Goal: Task Accomplishment & Management: Complete application form

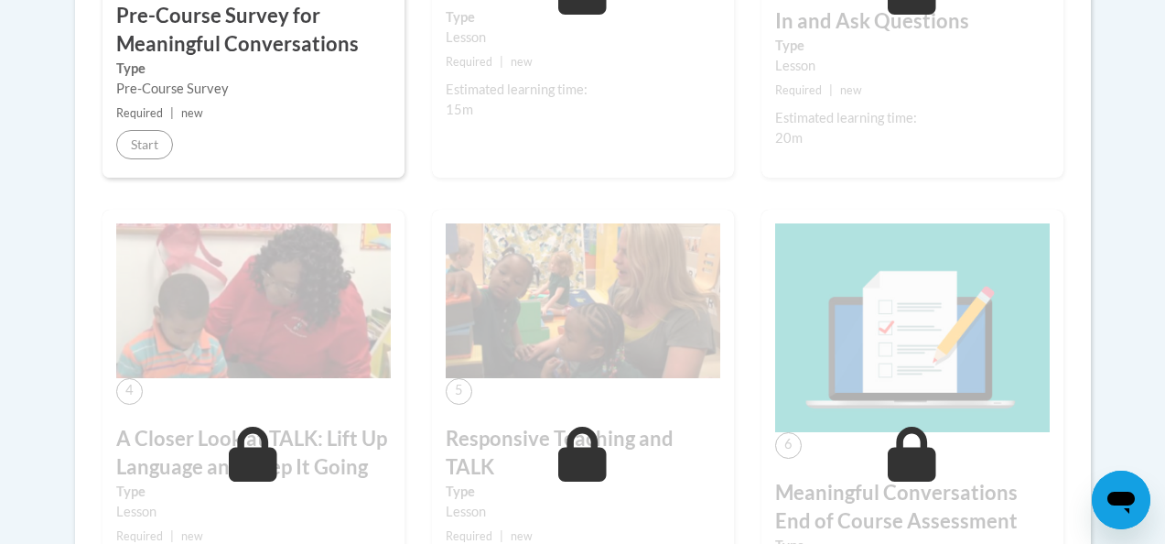
scroll to position [814, 0]
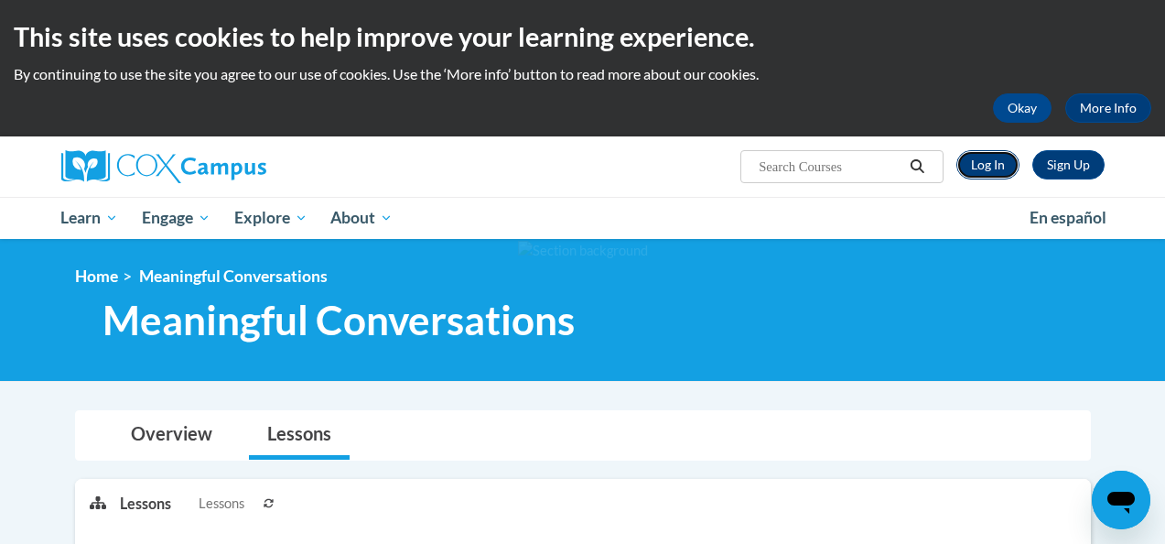
click at [995, 169] on link "Log In" at bounding box center [987, 164] width 63 height 29
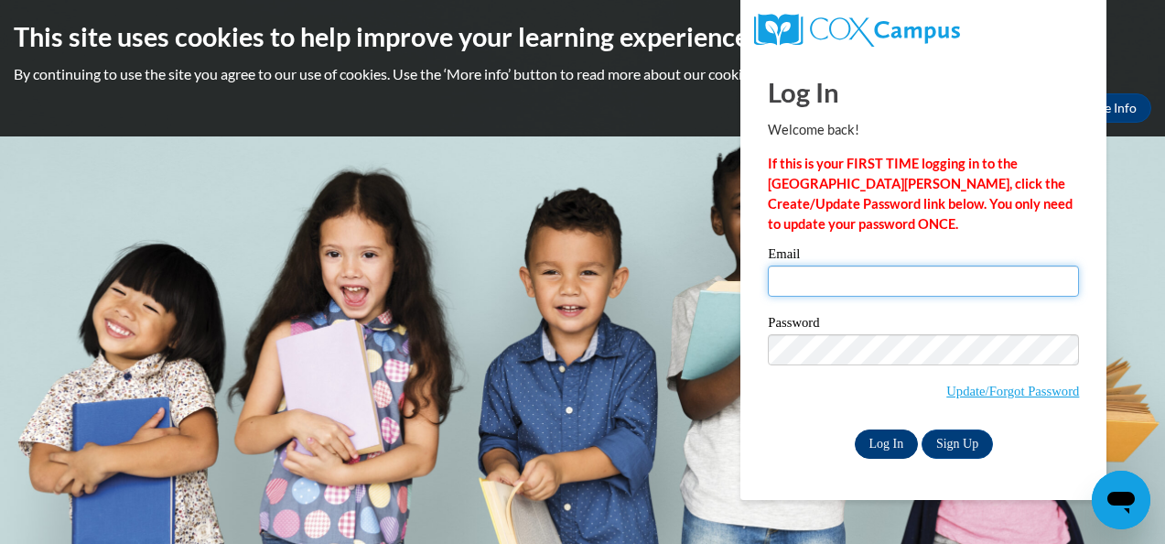
type input "estefaniarango45@yahoo.com"
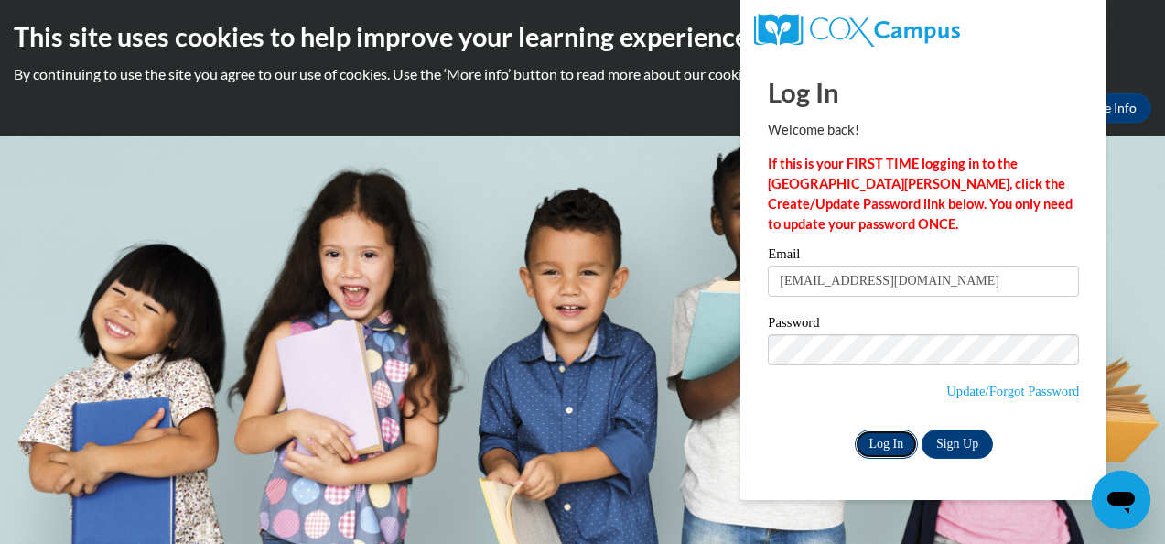
click at [889, 443] on input "Log In" at bounding box center [887, 443] width 64 height 29
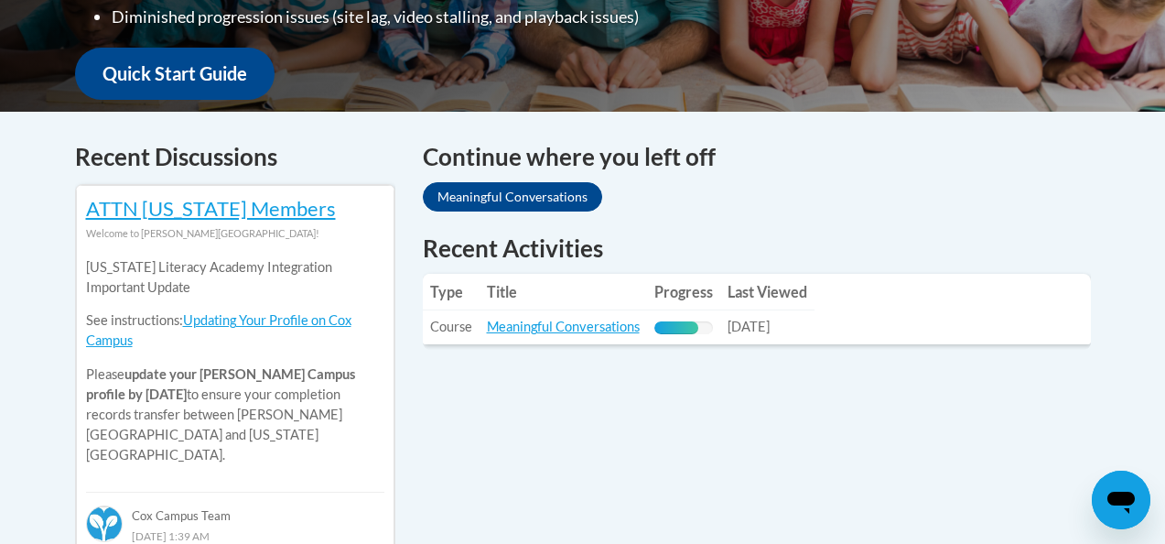
scroll to position [699, 0]
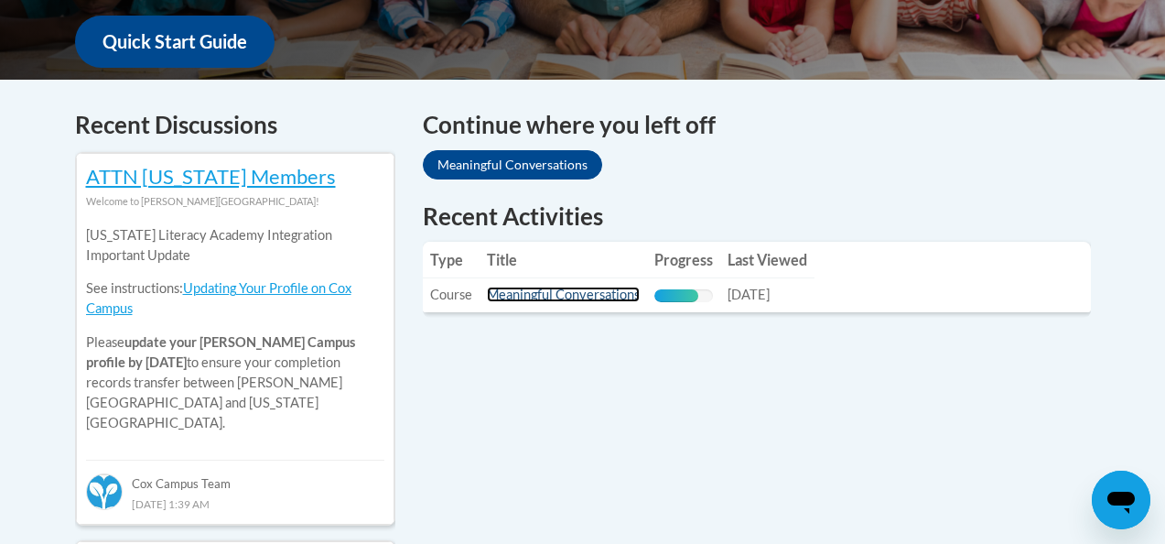
click at [621, 294] on link "Meaningful Conversations" at bounding box center [563, 294] width 153 height 16
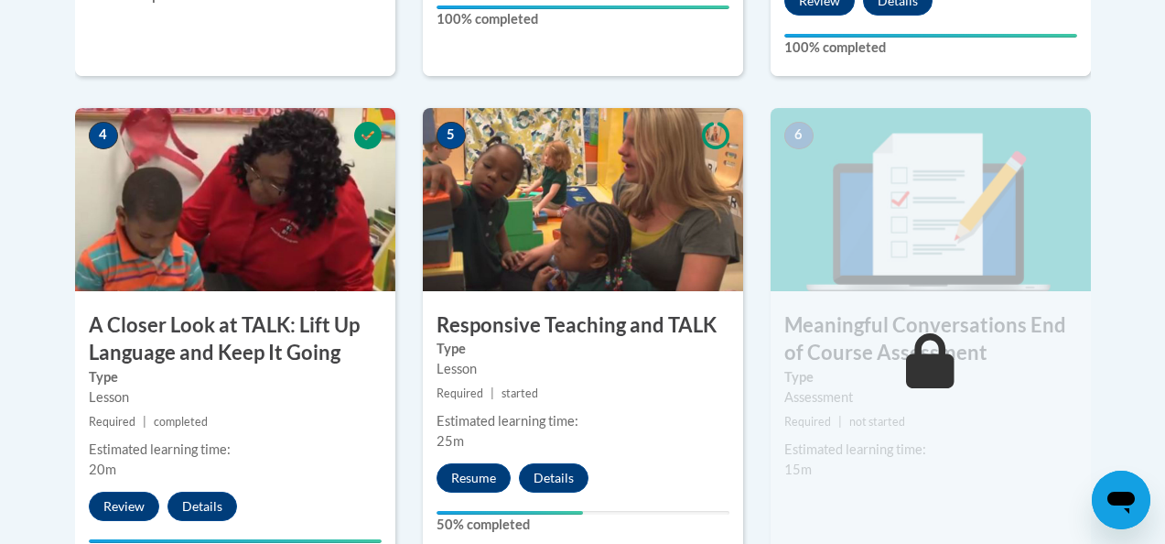
scroll to position [1069, 0]
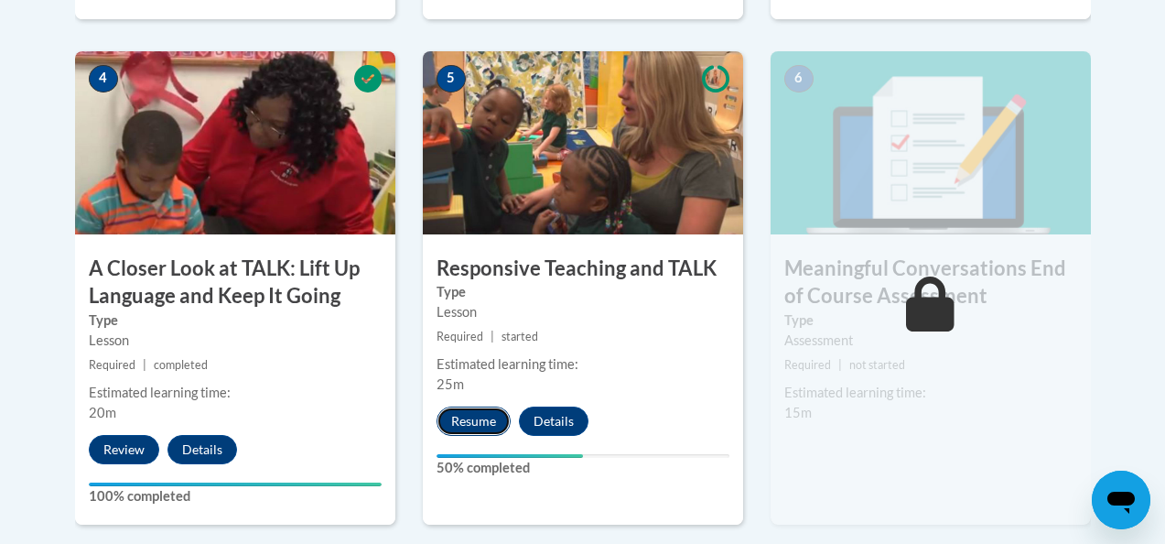
click at [479, 421] on button "Resume" at bounding box center [474, 420] width 74 height 29
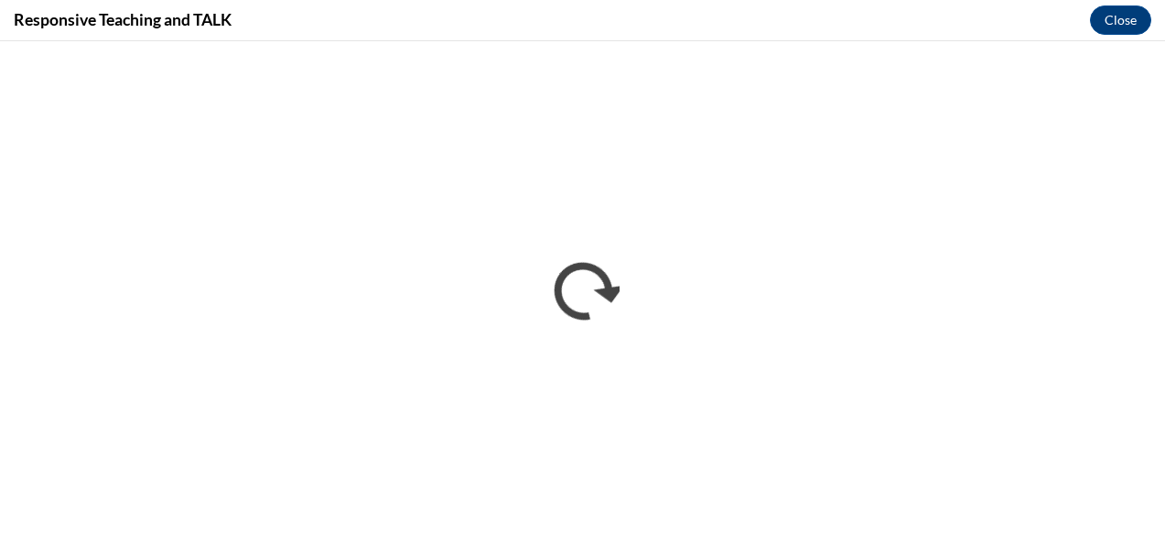
scroll to position [0, 0]
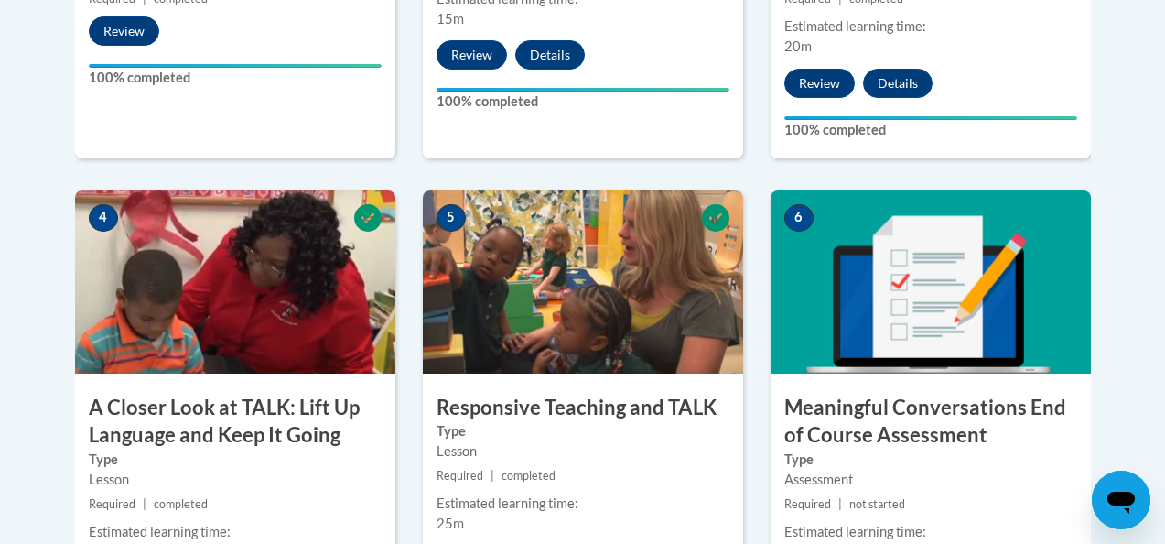
scroll to position [1194, 0]
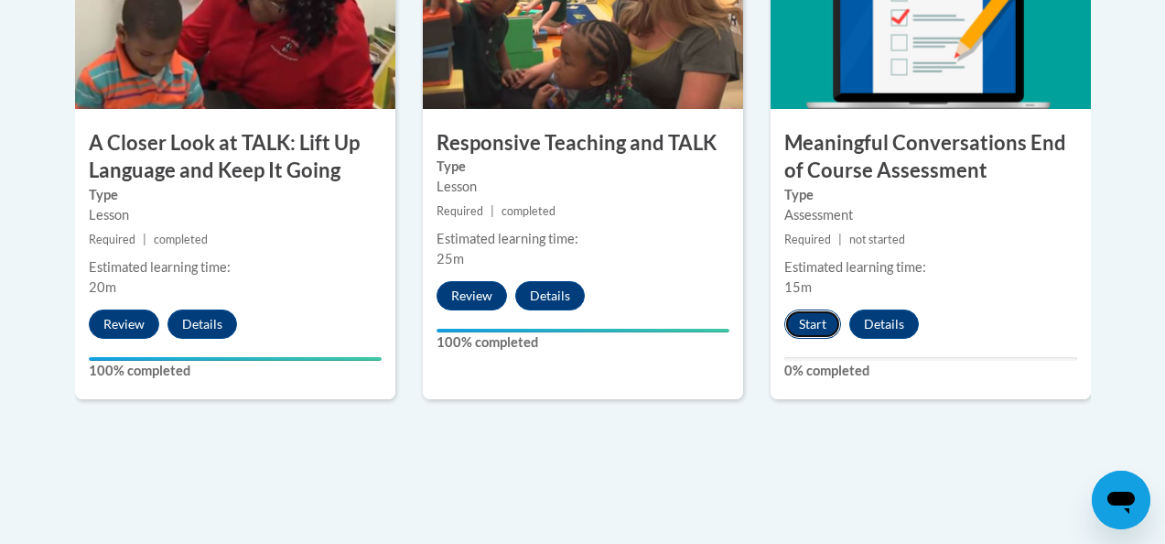
click at [812, 325] on button "Start" at bounding box center [812, 323] width 57 height 29
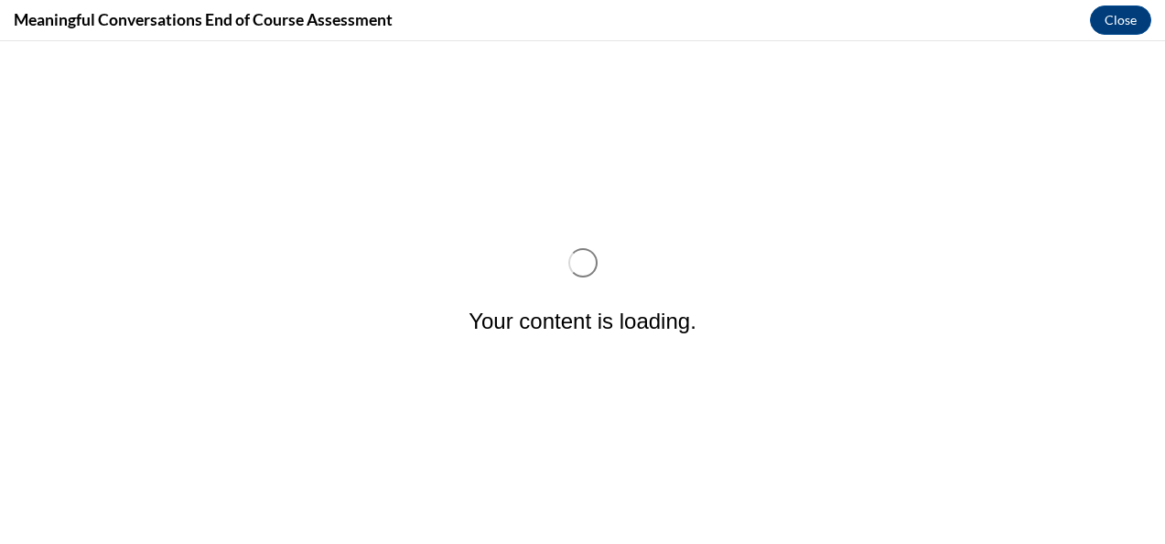
scroll to position [0, 0]
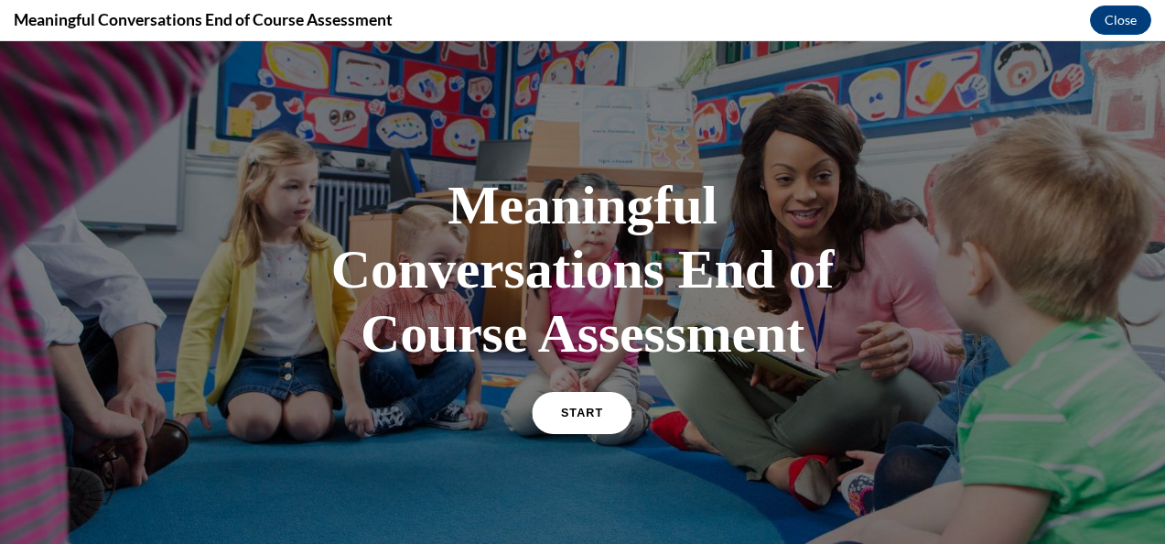
click at [594, 393] on link "START" at bounding box center [583, 413] width 100 height 42
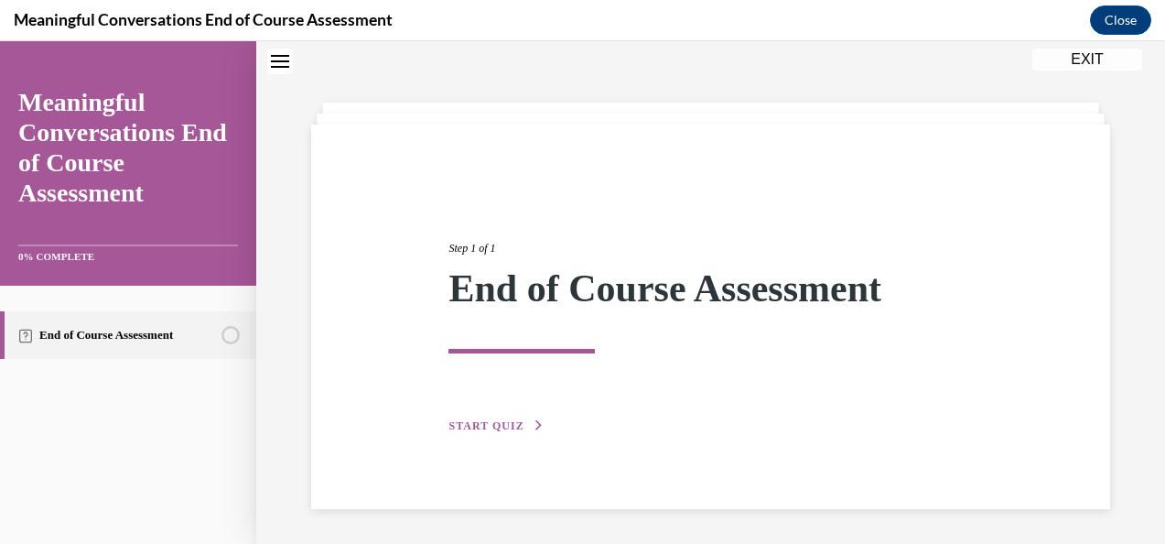
scroll to position [58, 0]
click at [469, 440] on div "Step 1 of 1 End of Course Assessment START QUIZ" at bounding box center [710, 316] width 799 height 384
click at [469, 427] on span "START QUIZ" at bounding box center [485, 424] width 75 height 13
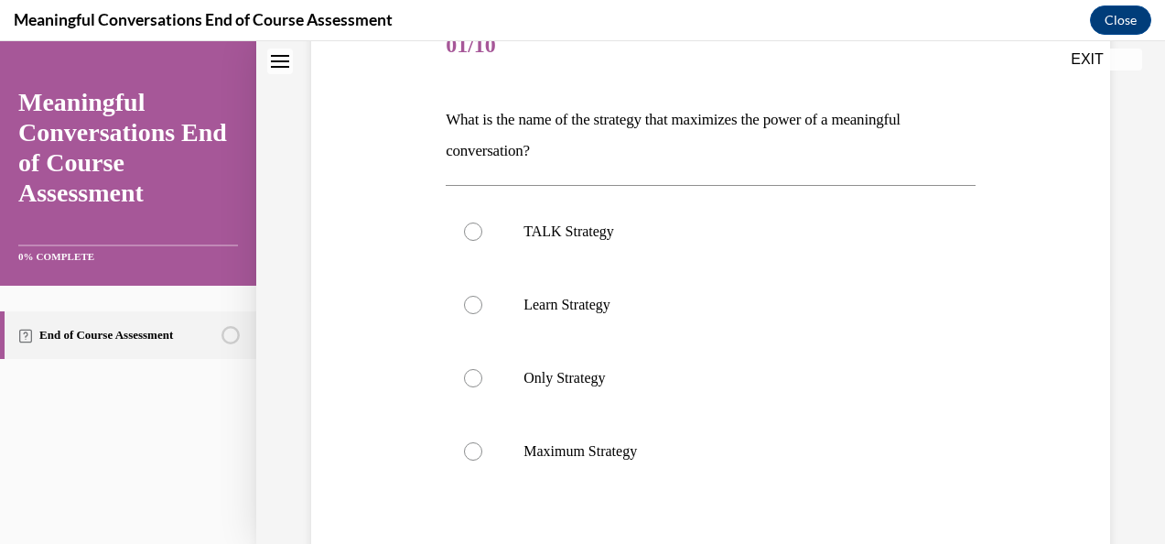
scroll to position [235, 0]
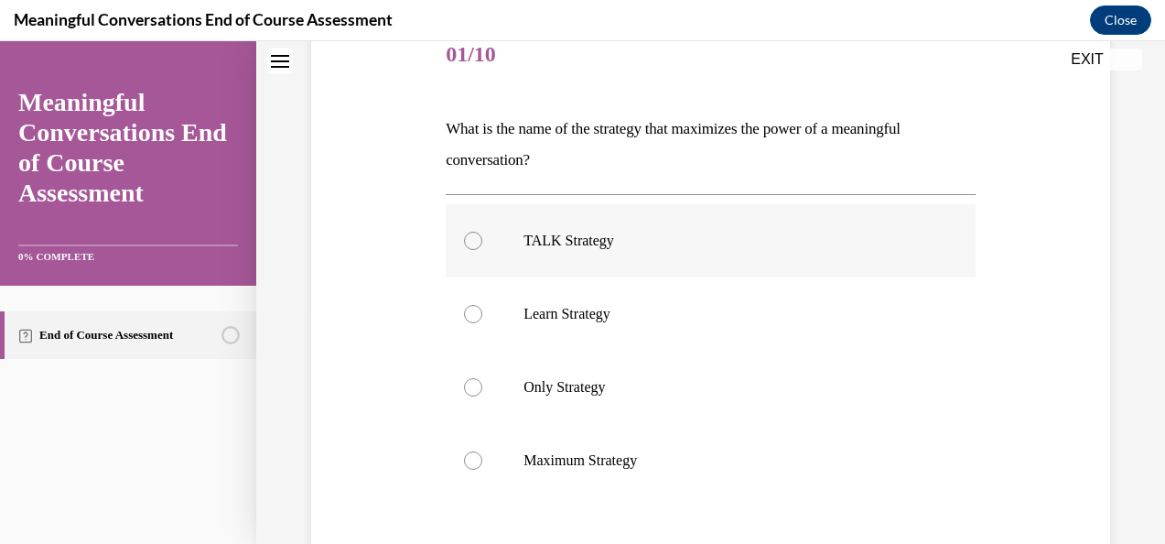
click at [608, 261] on label "TALK Strategy" at bounding box center [711, 240] width 530 height 73
click at [482, 250] on input "TALK Strategy" at bounding box center [473, 241] width 18 height 18
radio input "true"
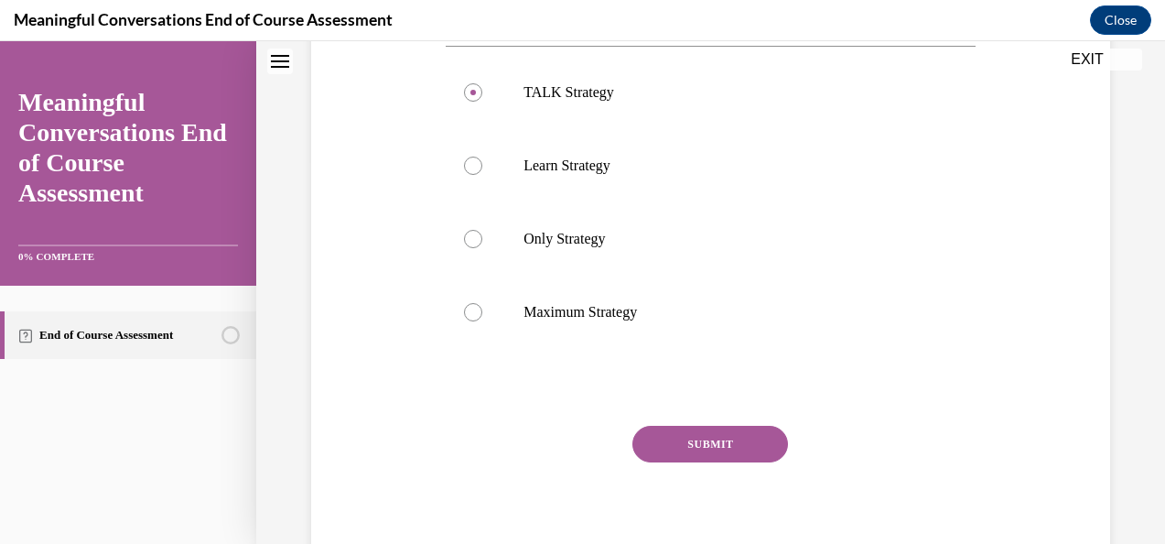
click at [723, 444] on button "SUBMIT" at bounding box center [710, 444] width 156 height 37
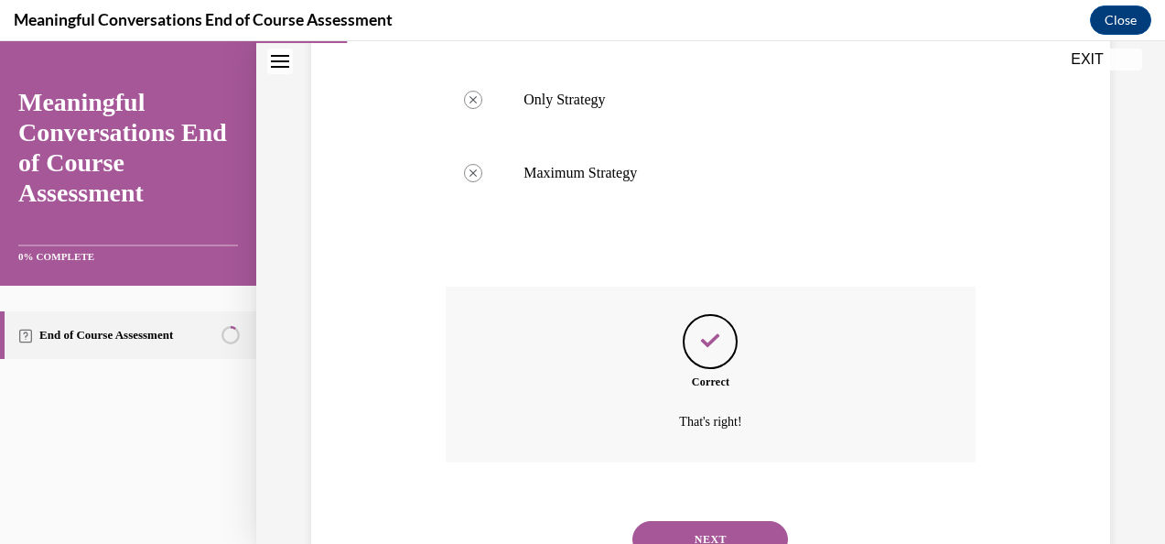
scroll to position [600, 0]
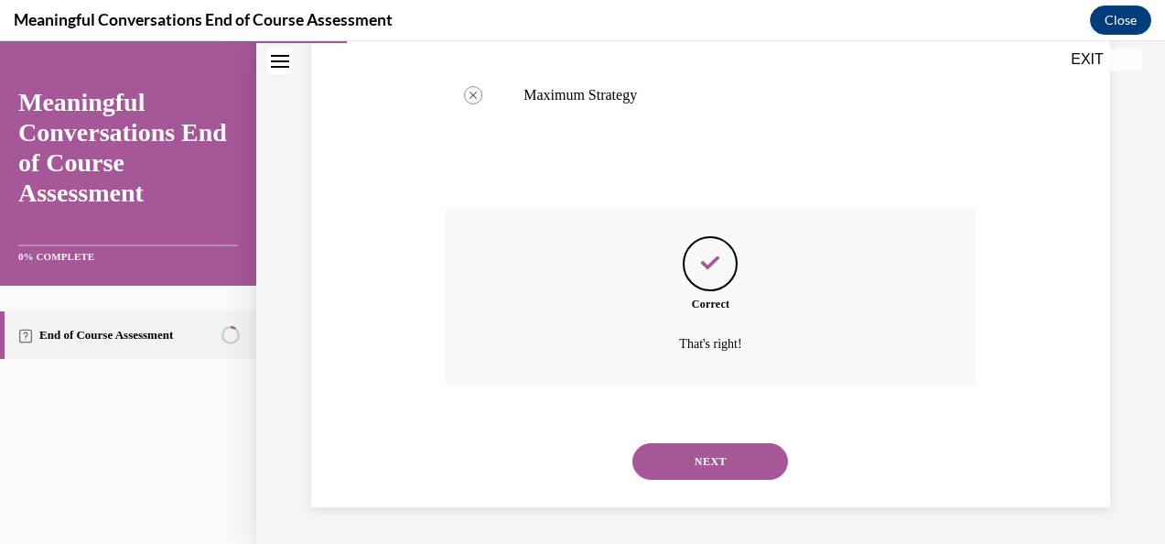
click at [720, 470] on button "NEXT" at bounding box center [710, 461] width 156 height 37
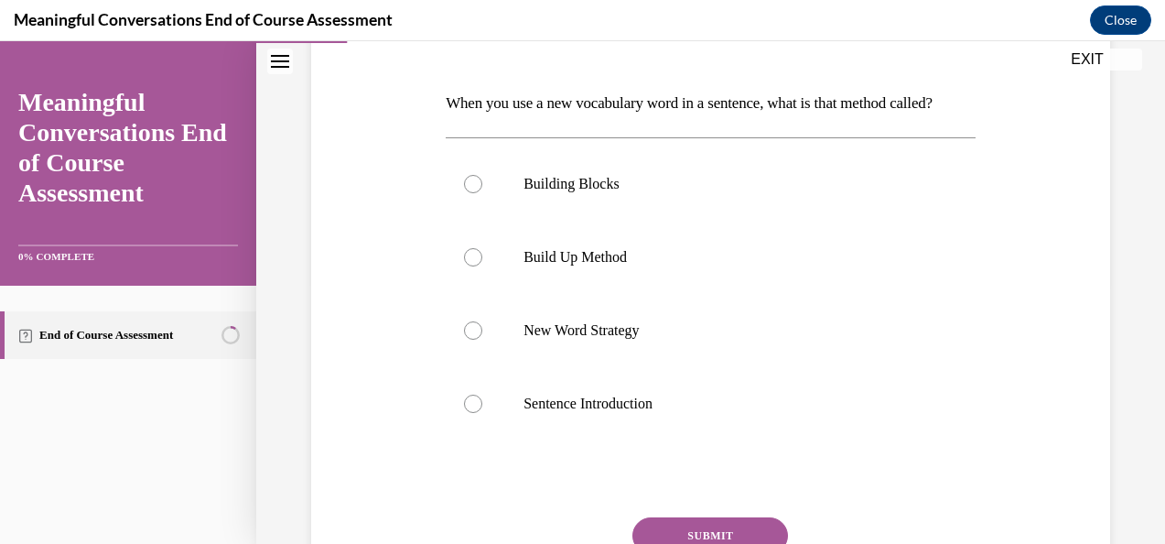
scroll to position [258, 0]
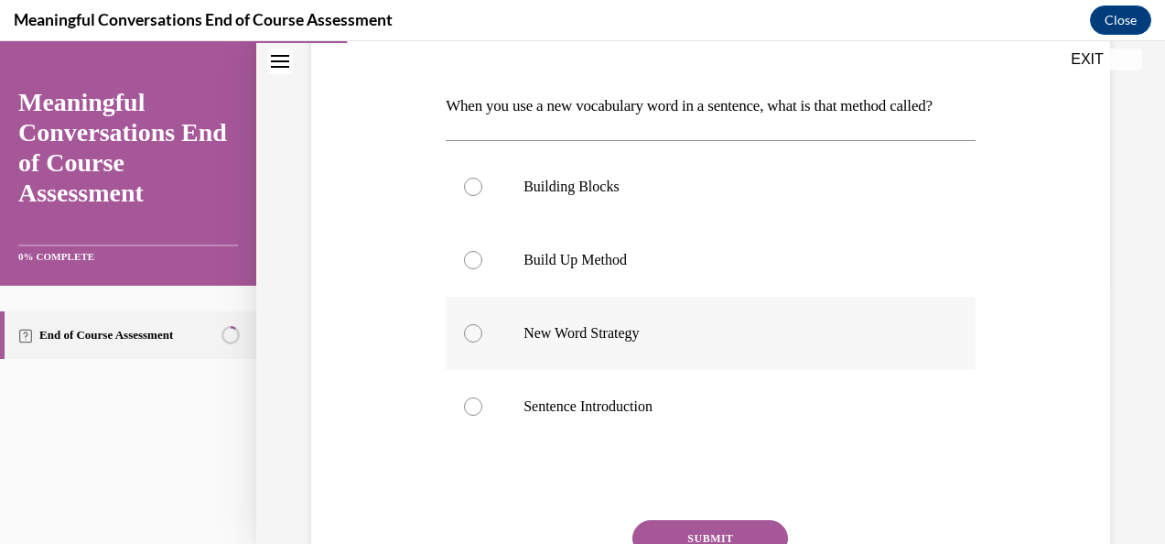
click at [668, 370] on label "New Word Strategy" at bounding box center [711, 333] width 530 height 73
click at [482, 342] on input "New Word Strategy" at bounding box center [473, 333] width 18 height 18
radio input "true"
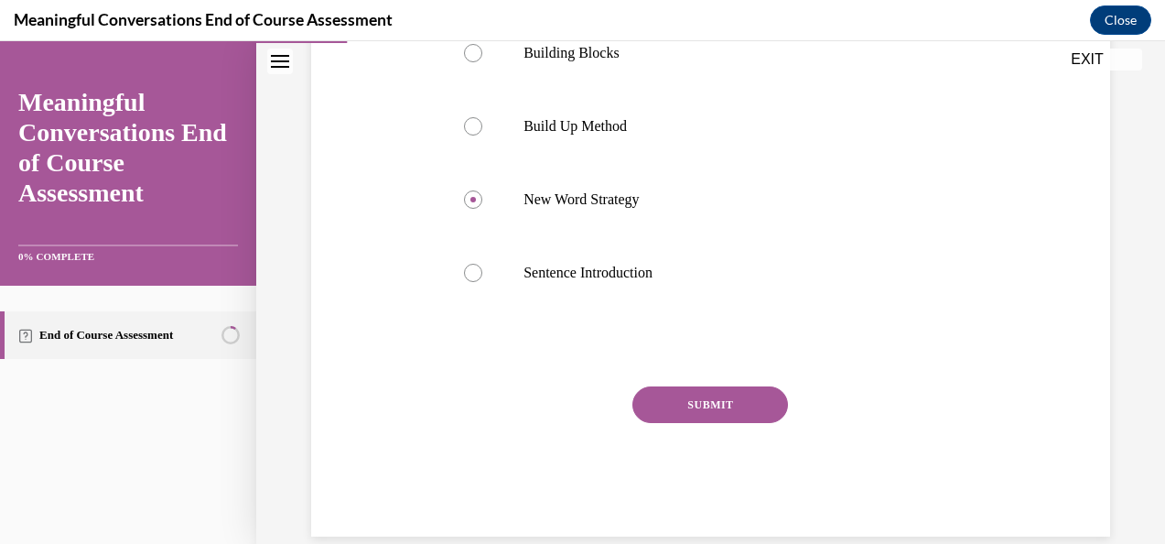
click at [677, 423] on button "SUBMIT" at bounding box center [710, 404] width 156 height 37
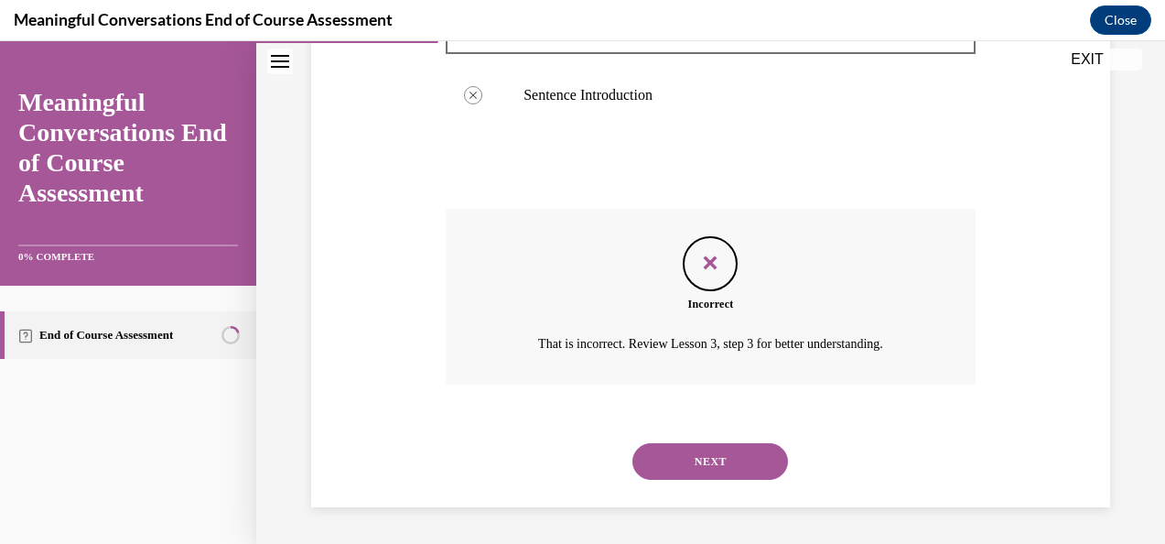
scroll to position [579, 0]
click at [710, 473] on button "NEXT" at bounding box center [710, 461] width 156 height 37
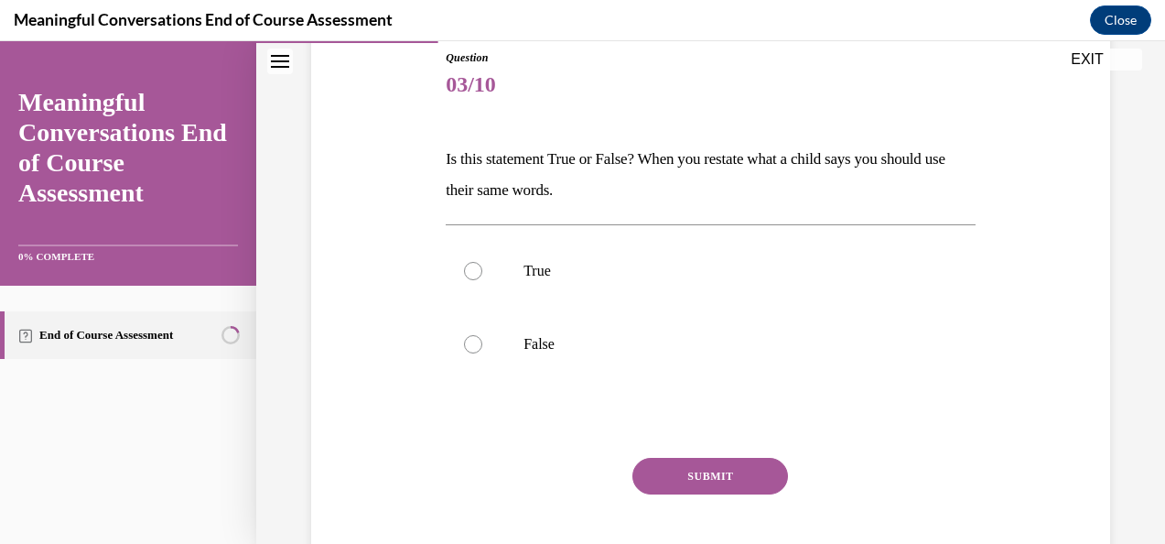
scroll to position [222, 0]
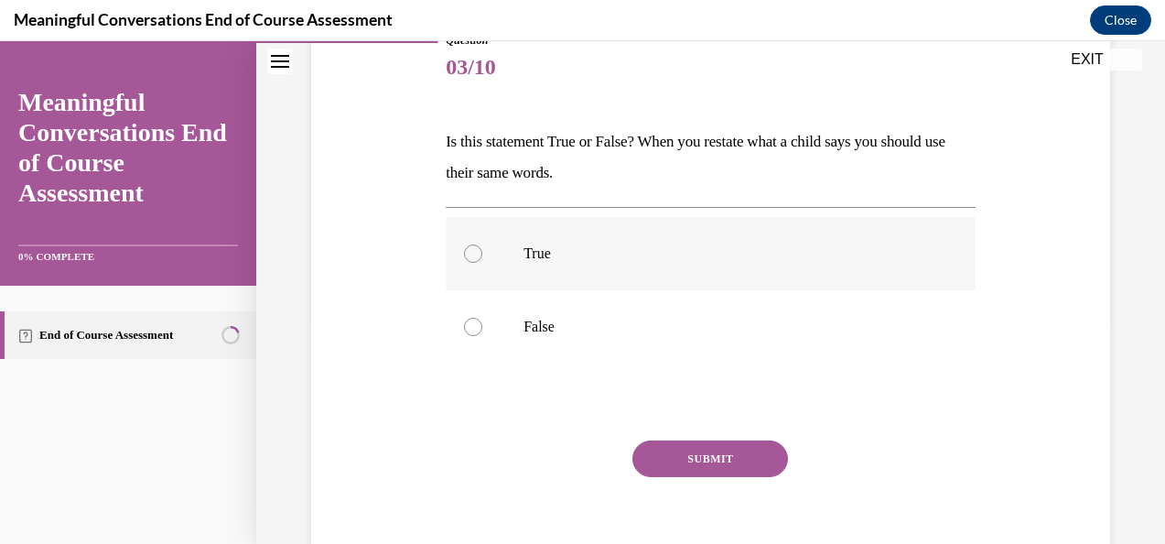
click at [692, 248] on p "True" at bounding box center [727, 253] width 406 height 18
click at [482, 248] on input "True" at bounding box center [473, 253] width 18 height 18
radio input "true"
click at [720, 445] on button "SUBMIT" at bounding box center [710, 458] width 156 height 37
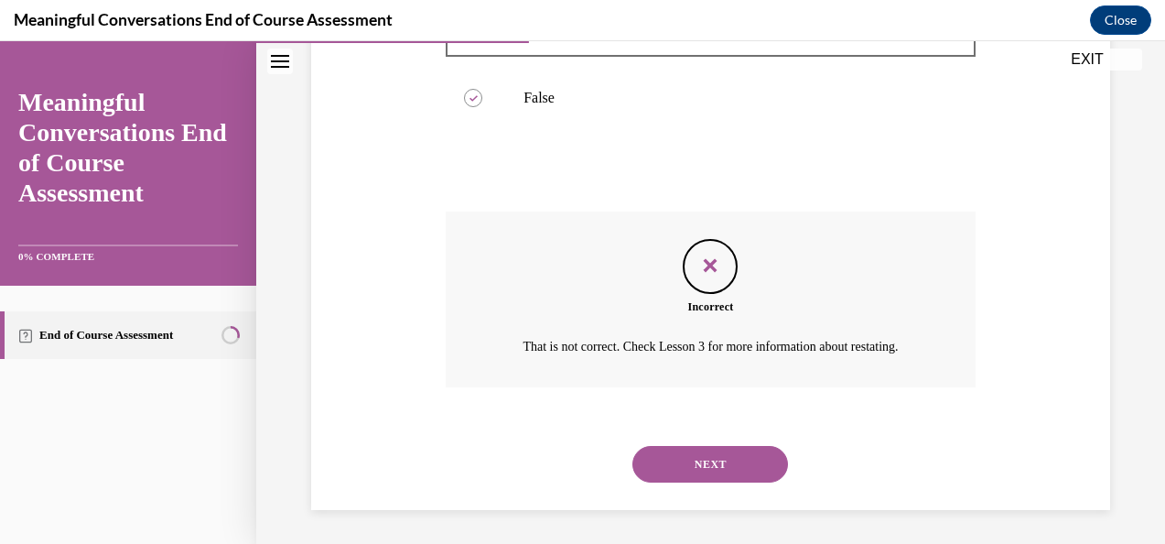
scroll to position [454, 0]
click at [726, 457] on button "NEXT" at bounding box center [710, 461] width 156 height 37
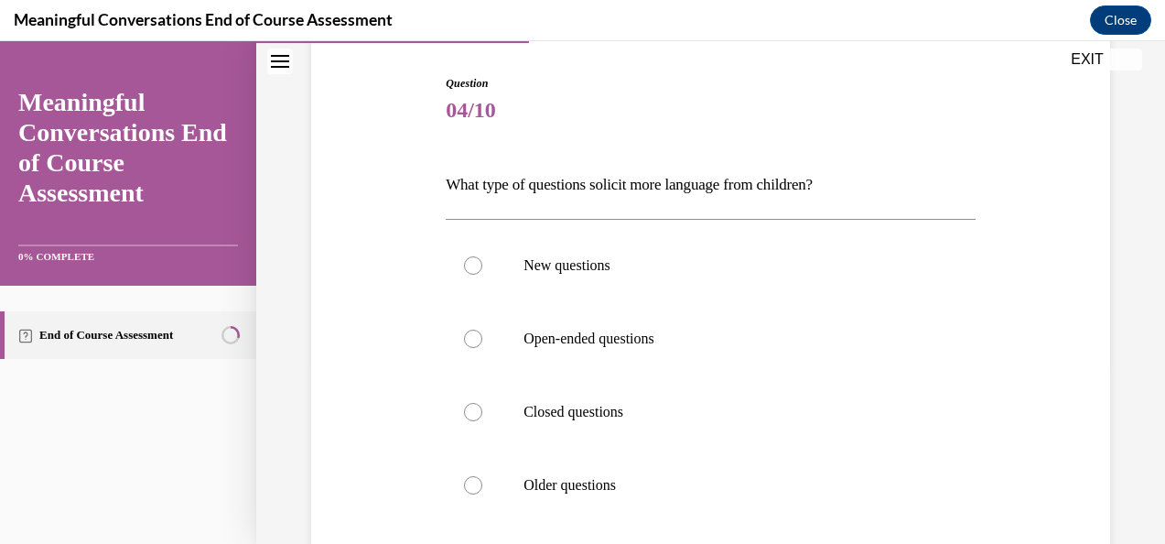
scroll to position [178, 0]
click at [556, 329] on label "Open-ended questions" at bounding box center [711, 340] width 530 height 73
click at [482, 331] on input "Open-ended questions" at bounding box center [473, 340] width 18 height 18
radio input "true"
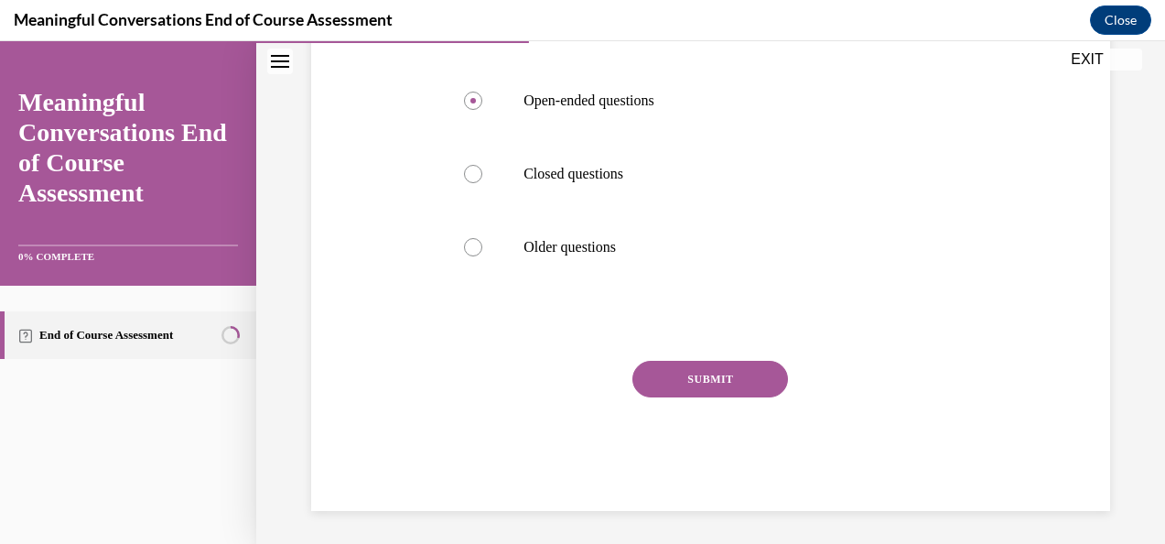
click at [687, 372] on button "SUBMIT" at bounding box center [710, 379] width 156 height 37
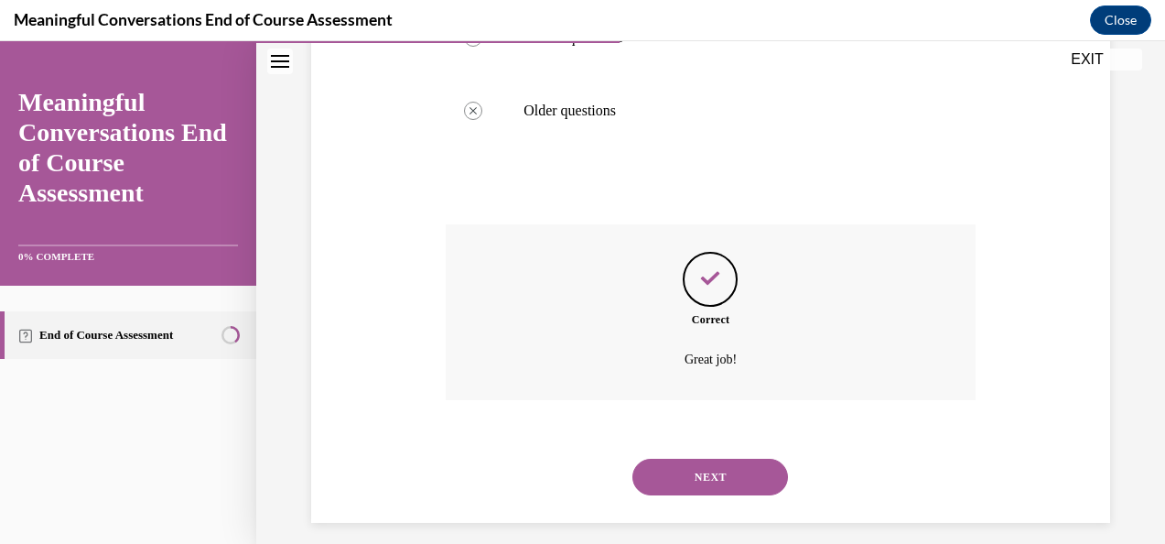
scroll to position [569, 0]
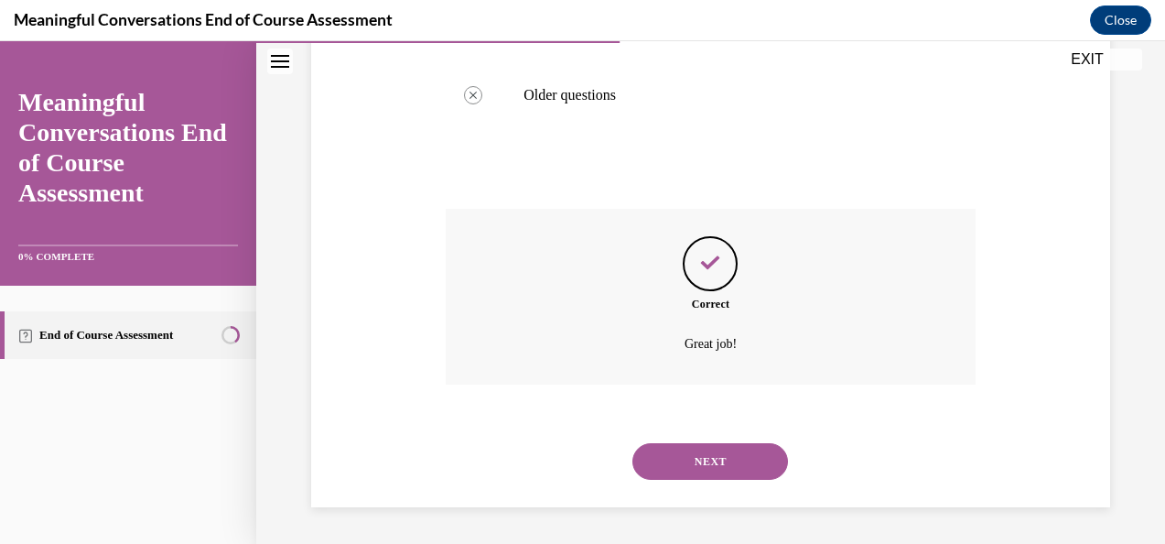
click at [721, 444] on button "NEXT" at bounding box center [710, 461] width 156 height 37
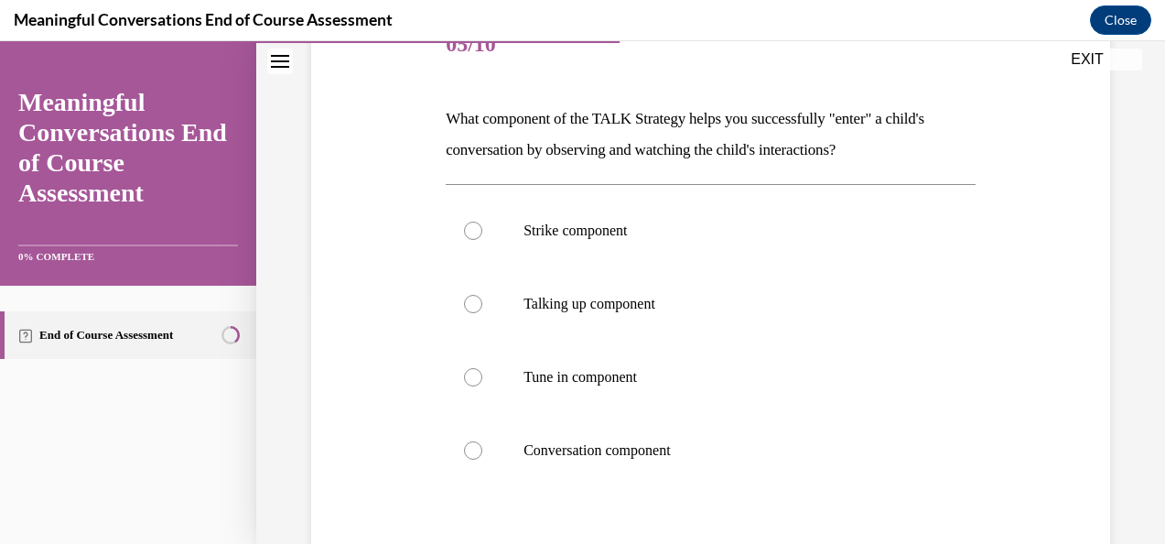
scroll to position [244, 0]
click at [710, 392] on label "Tune in component" at bounding box center [711, 377] width 530 height 73
click at [482, 387] on input "Tune in component" at bounding box center [473, 378] width 18 height 18
radio input "true"
click at [711, 392] on label "Tune in component" at bounding box center [711, 377] width 530 height 73
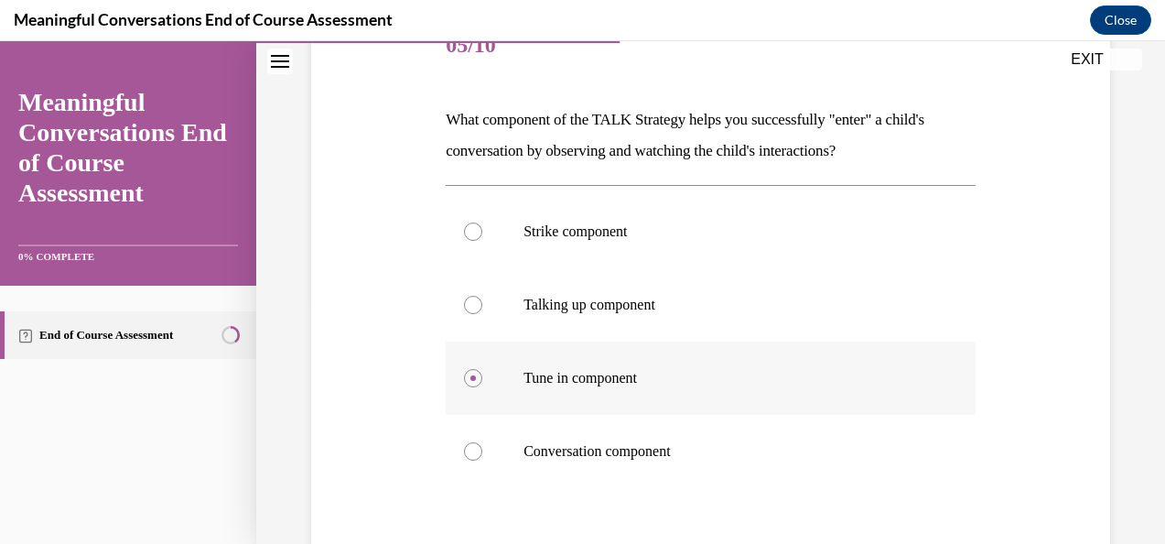
click at [482, 387] on input "Tune in component" at bounding box center [473, 378] width 18 height 18
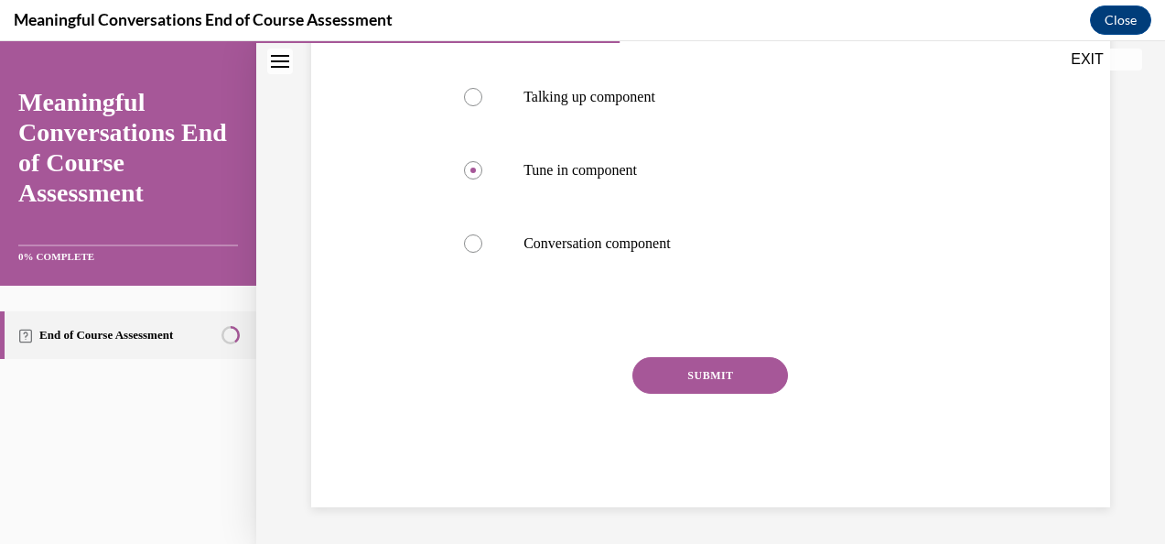
click at [710, 380] on button "SUBMIT" at bounding box center [710, 375] width 156 height 37
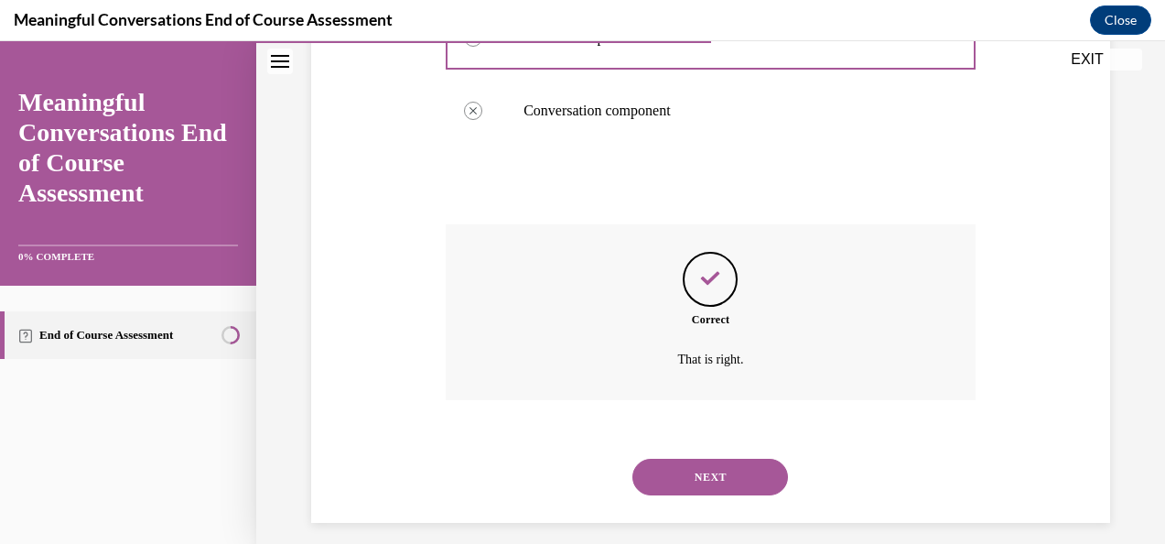
scroll to position [600, 0]
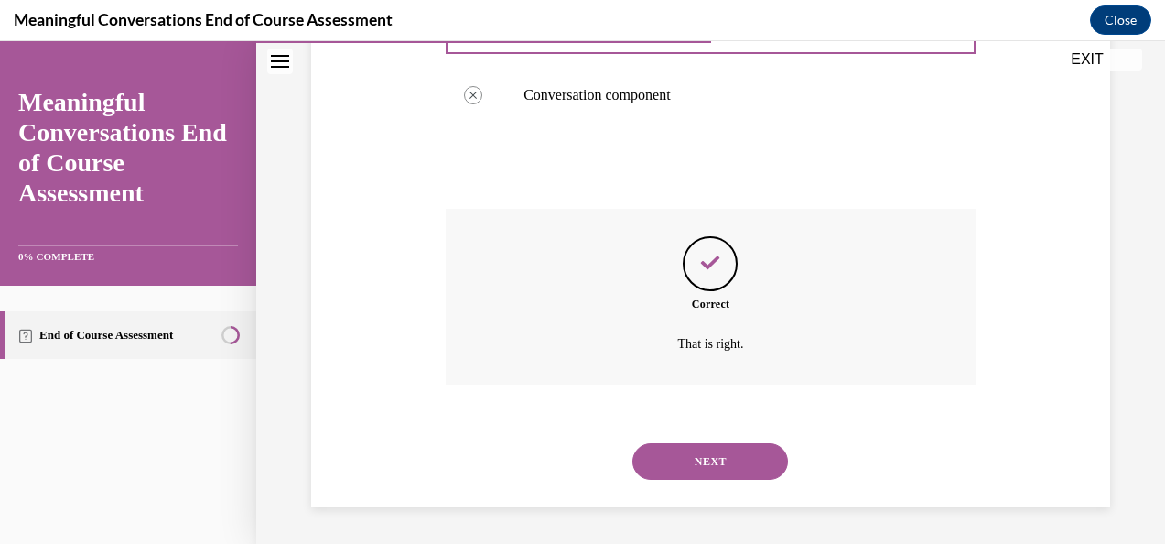
click at [736, 448] on button "NEXT" at bounding box center [710, 461] width 156 height 37
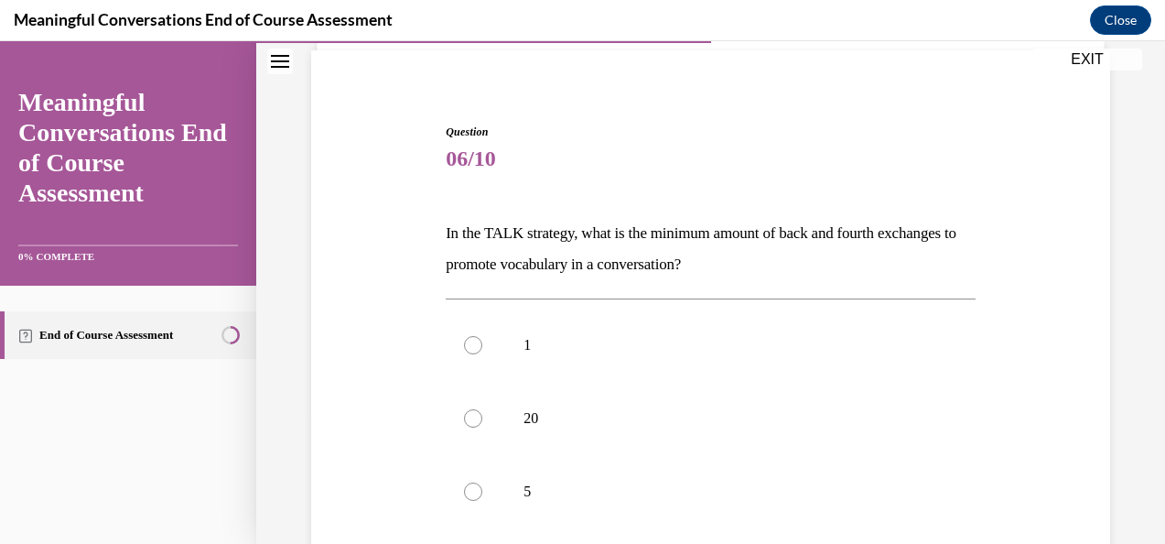
scroll to position [132, 0]
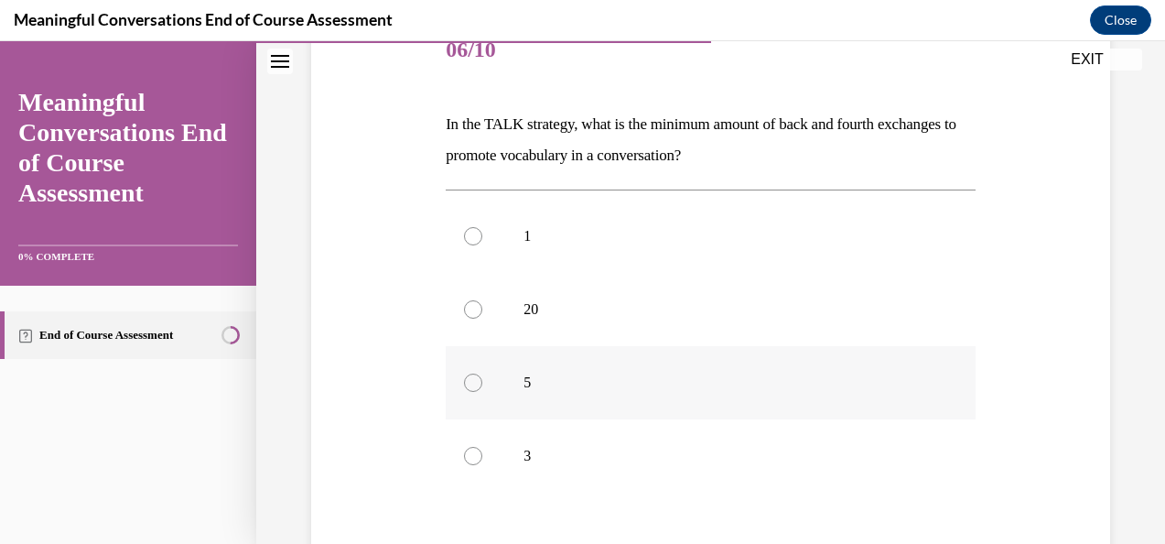
click at [593, 406] on label "5" at bounding box center [711, 382] width 530 height 73
click at [482, 392] on input "5" at bounding box center [473, 382] width 18 height 18
radio input "true"
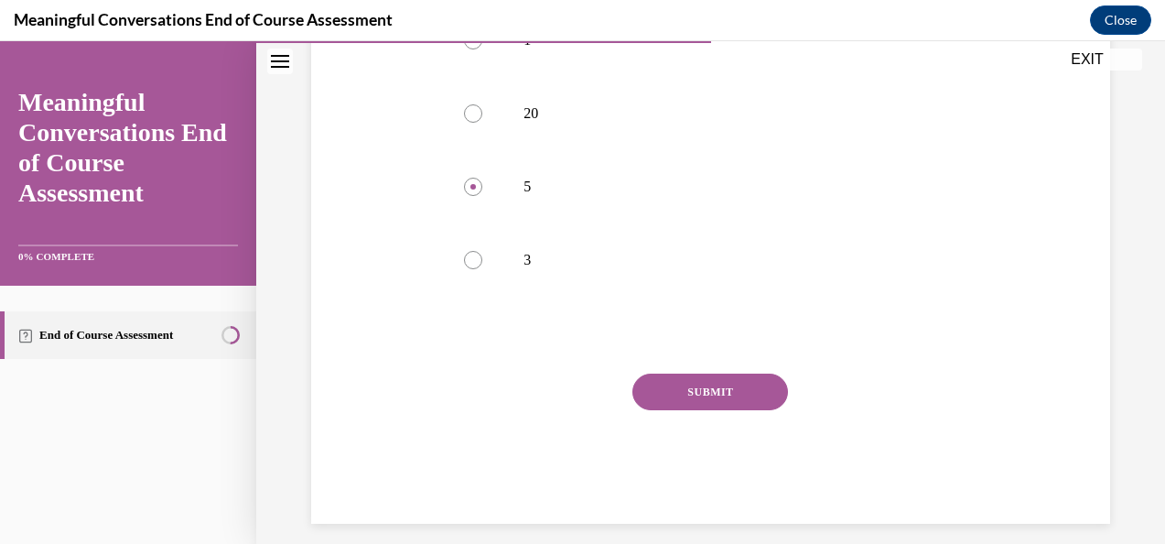
click at [686, 389] on button "SUBMIT" at bounding box center [710, 391] width 156 height 37
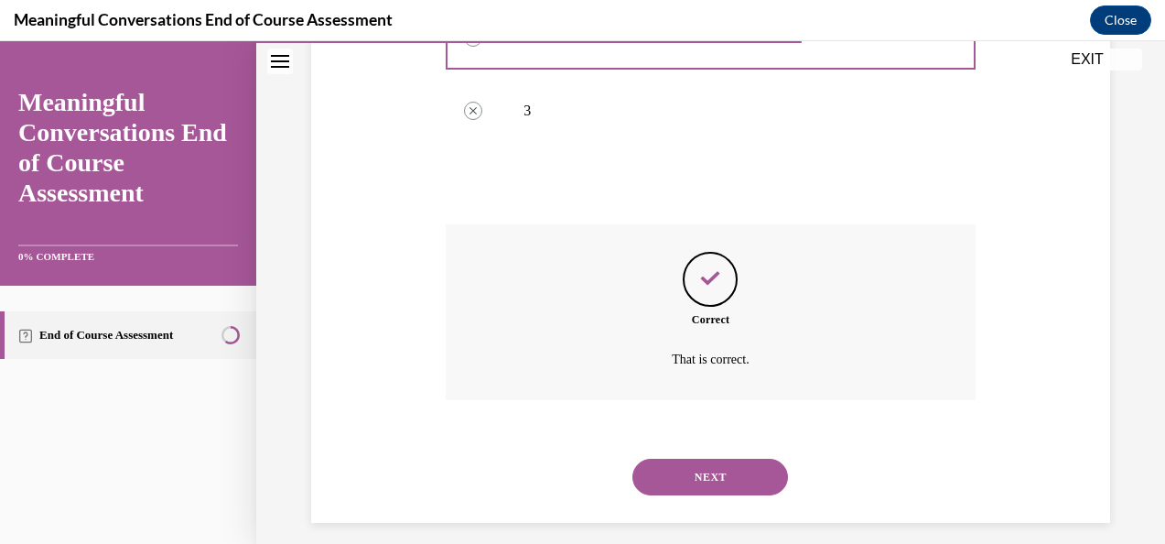
scroll to position [600, 0]
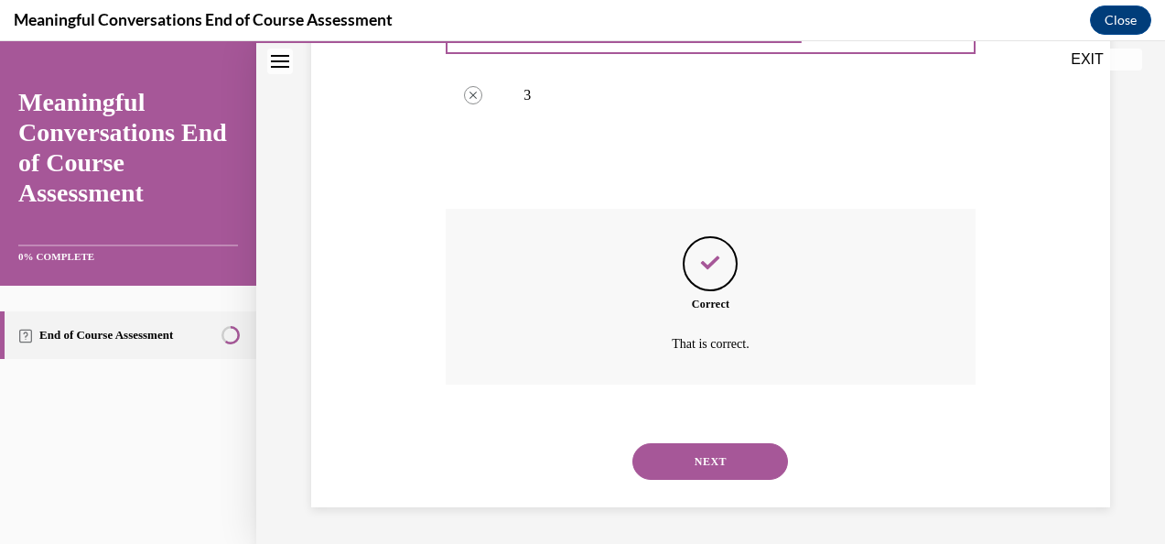
click at [708, 432] on div "NEXT" at bounding box center [711, 461] width 530 height 73
click at [708, 457] on button "NEXT" at bounding box center [710, 461] width 156 height 37
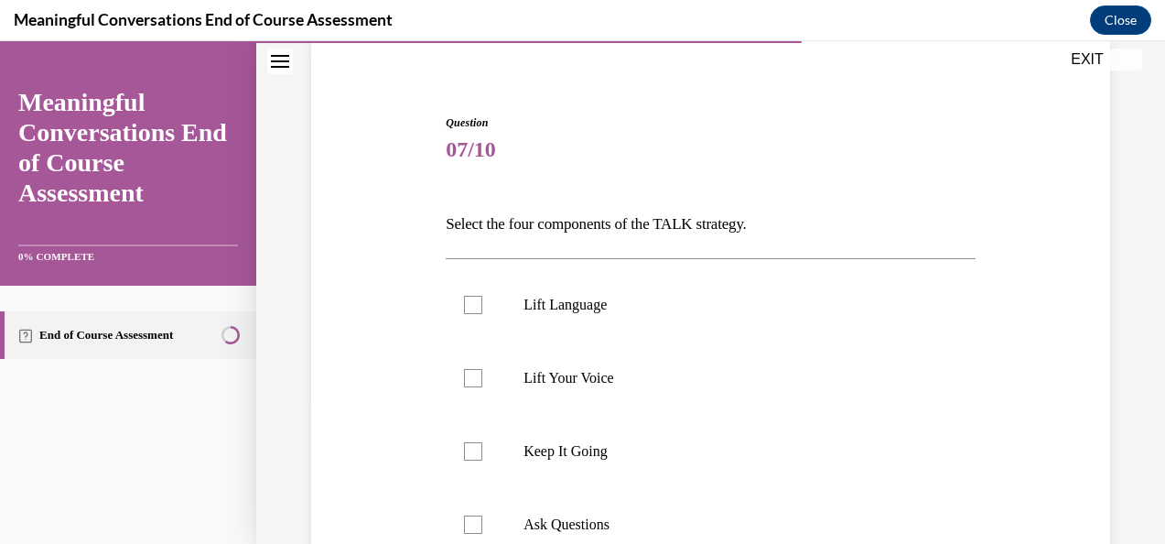
scroll to position [141, 0]
click at [654, 303] on p "Lift Language" at bounding box center [727, 304] width 406 height 18
click at [482, 303] on input "Lift Language" at bounding box center [473, 304] width 18 height 18
checkbox input "true"
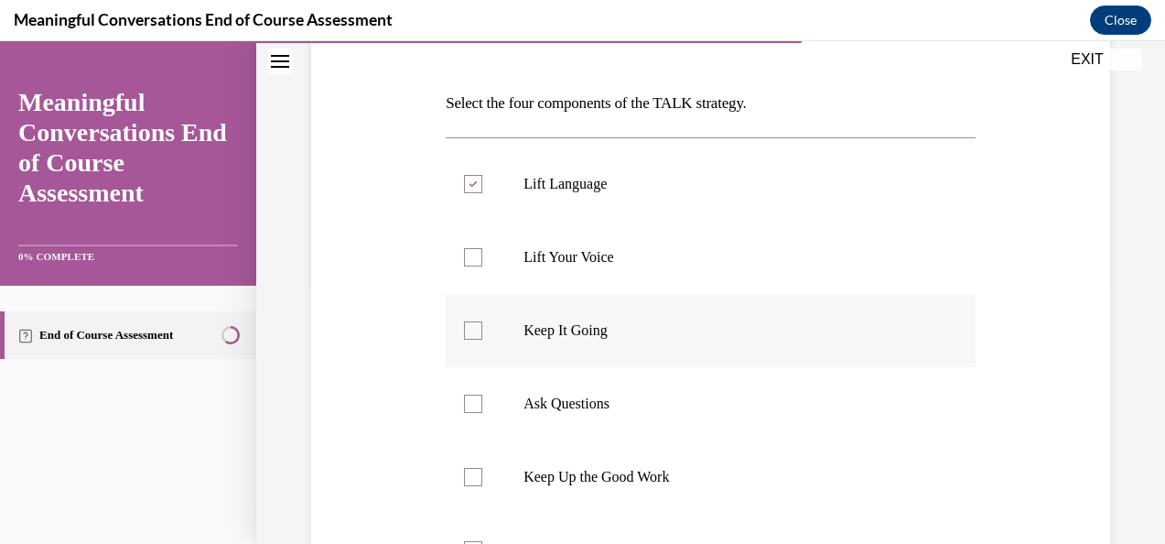
click at [654, 325] on p "Keep It Going" at bounding box center [727, 330] width 406 height 18
click at [482, 325] on input "Keep It Going" at bounding box center [473, 330] width 18 height 18
checkbox input "true"
click at [654, 326] on p "Ask Questions" at bounding box center [727, 330] width 406 height 18
click at [482, 326] on input "Ask Questions" at bounding box center [473, 330] width 18 height 18
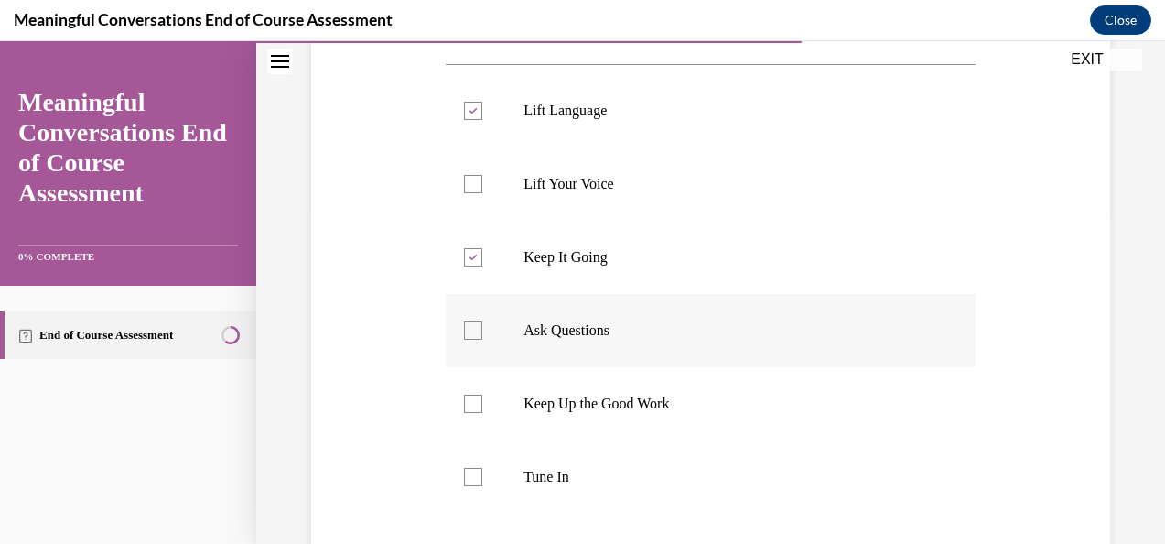
checkbox input "true"
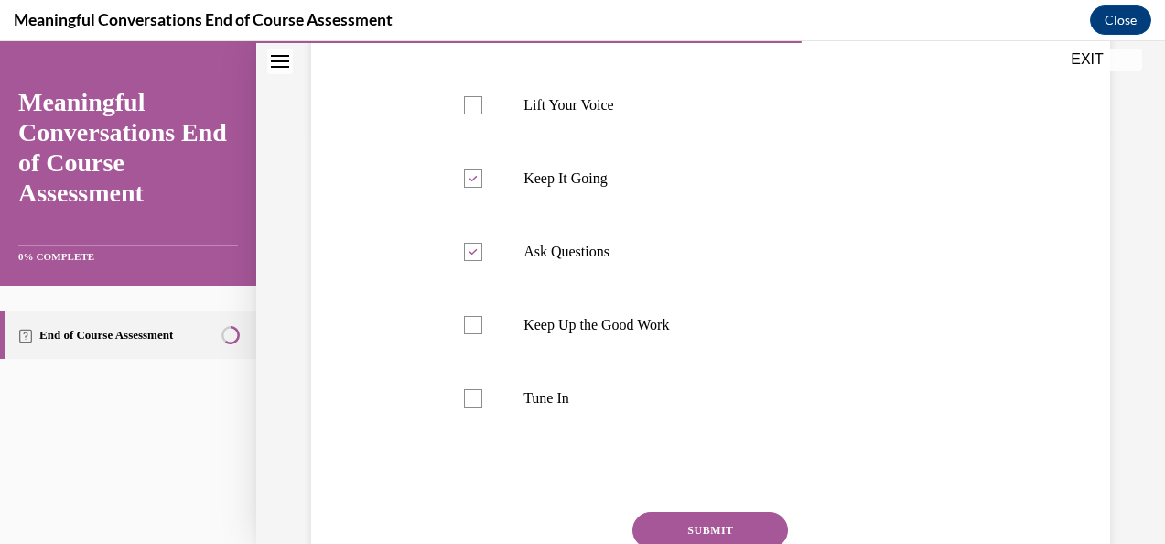
scroll to position [414, 0]
click at [650, 398] on p "Tune In" at bounding box center [727, 397] width 406 height 18
click at [482, 398] on input "Tune In" at bounding box center [473, 397] width 18 height 18
checkbox input "true"
click at [709, 527] on button "SUBMIT" at bounding box center [710, 529] width 156 height 37
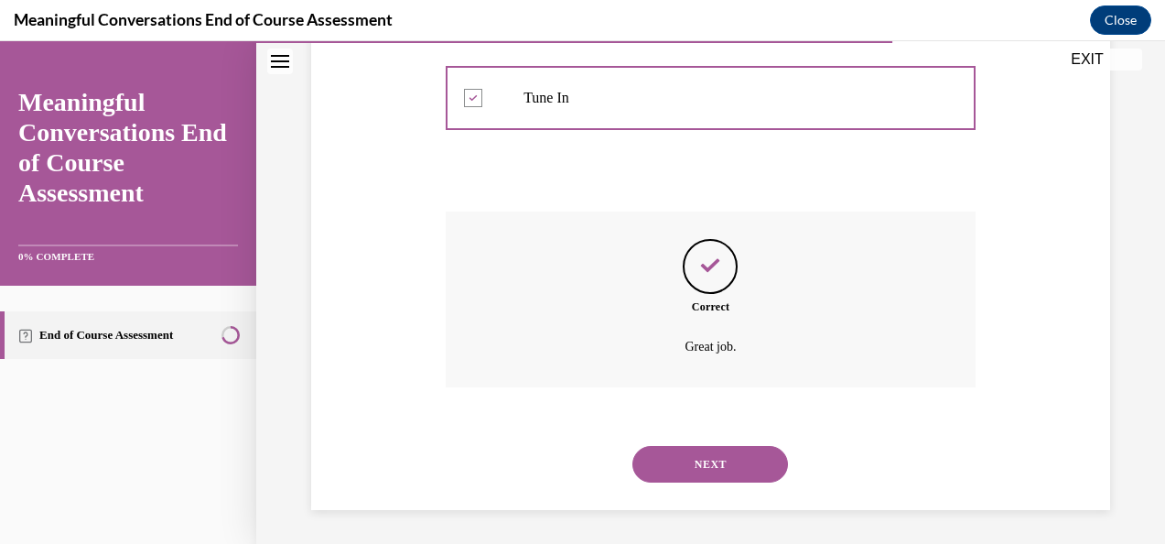
scroll to position [716, 0]
click at [717, 457] on button "NEXT" at bounding box center [710, 461] width 156 height 37
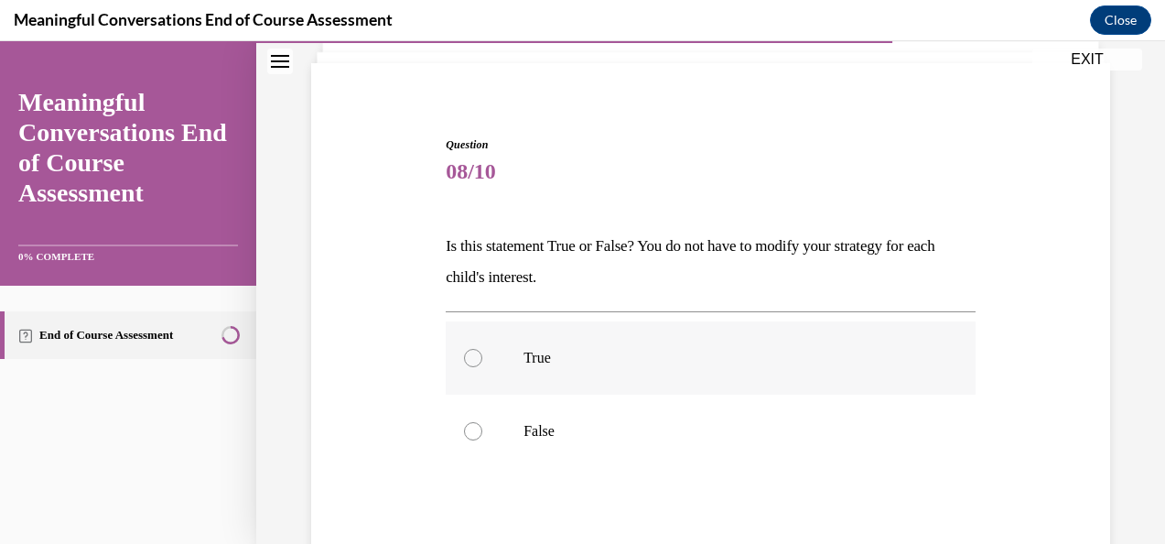
scroll to position [122, 0]
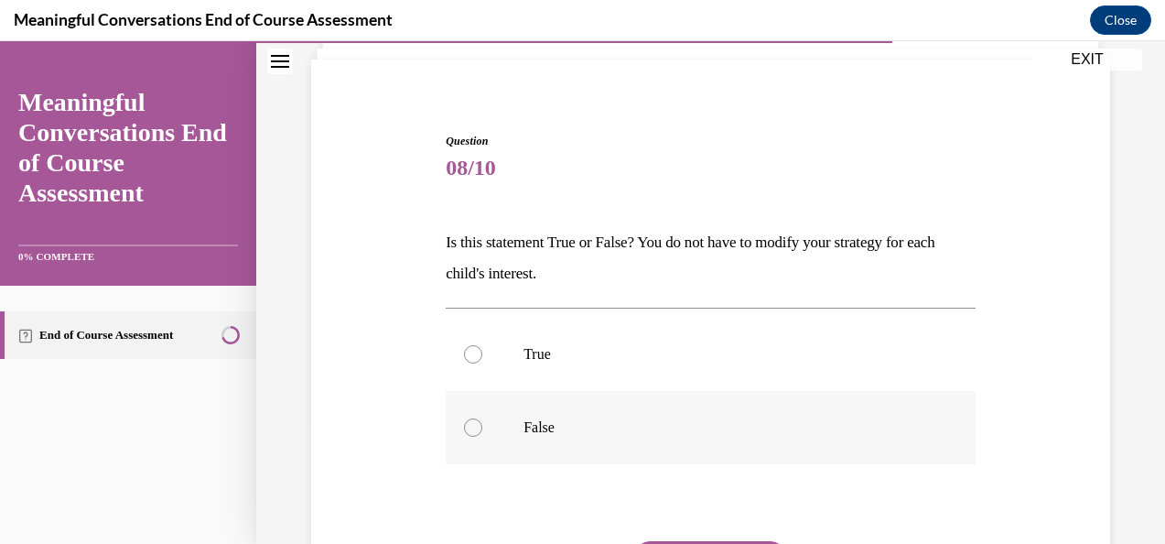
click at [667, 423] on p "False" at bounding box center [727, 427] width 406 height 18
click at [482, 423] on input "False" at bounding box center [473, 427] width 18 height 18
radio input "true"
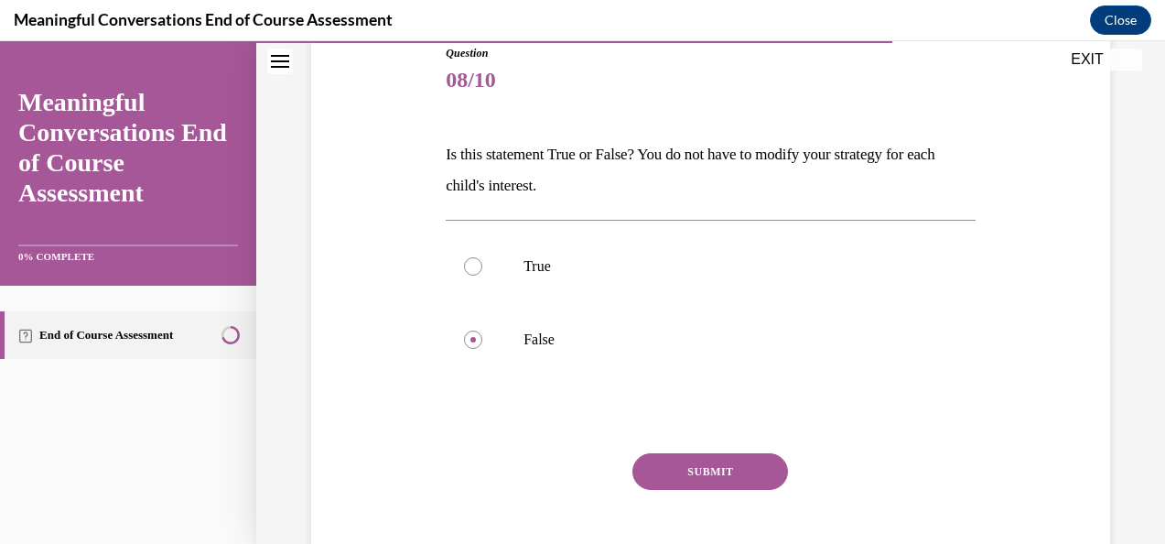
click at [687, 474] on button "SUBMIT" at bounding box center [710, 471] width 156 height 37
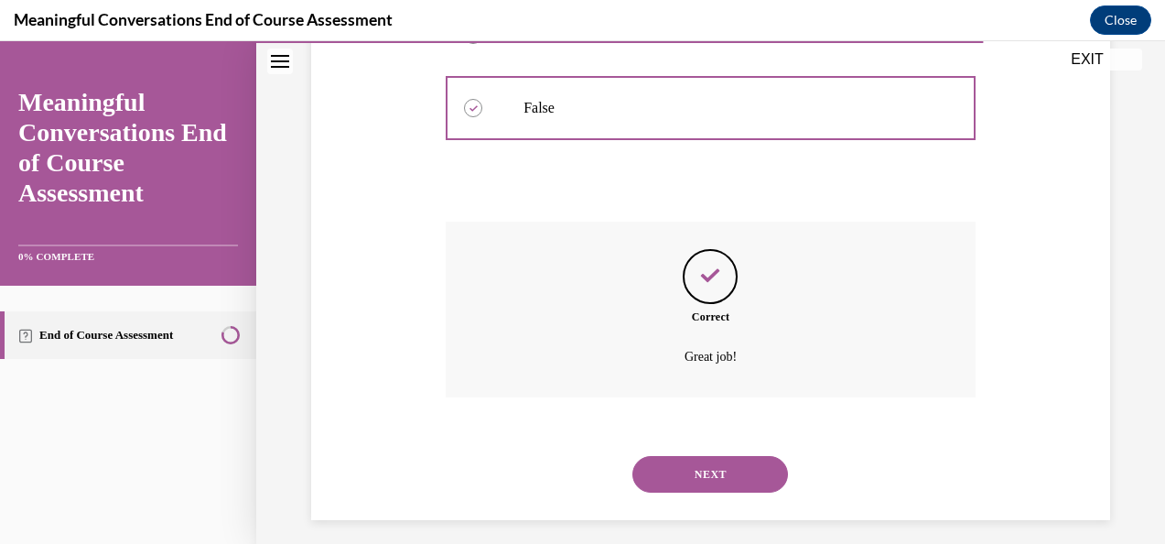
scroll to position [454, 0]
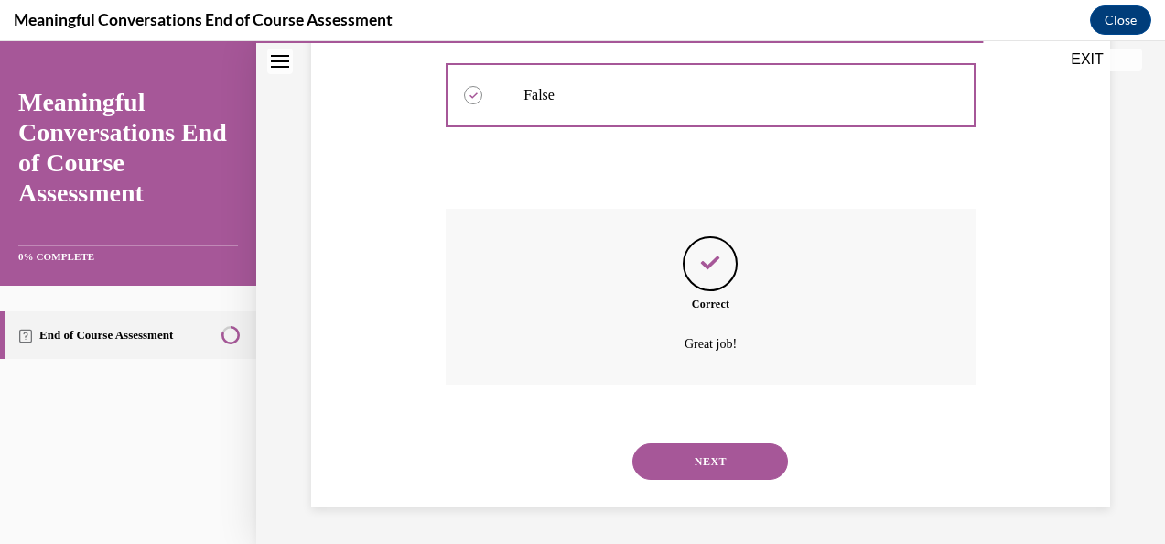
click at [690, 459] on button "NEXT" at bounding box center [710, 461] width 156 height 37
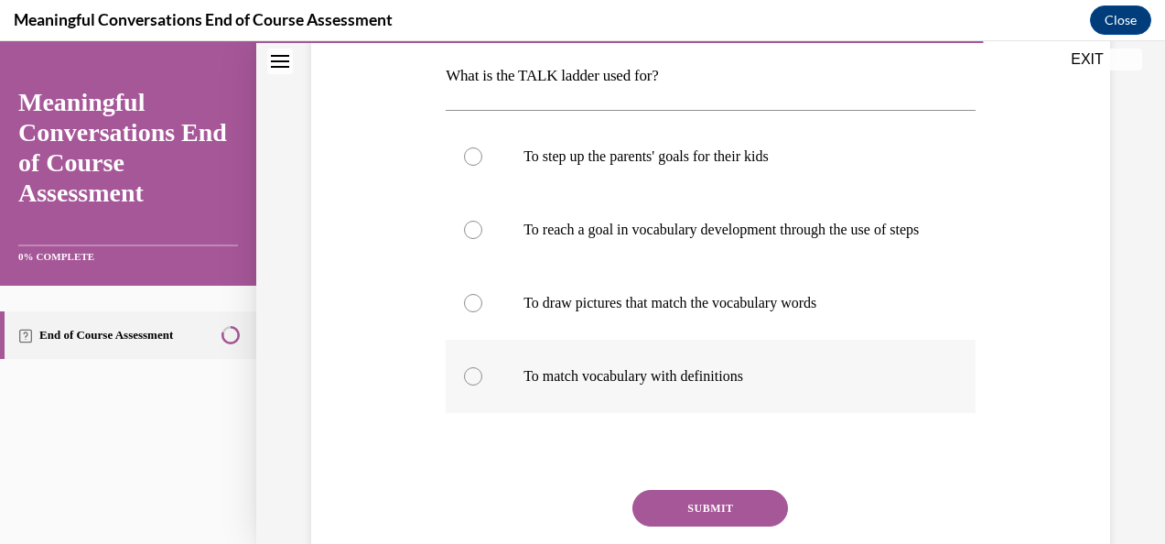
scroll to position [282, 0]
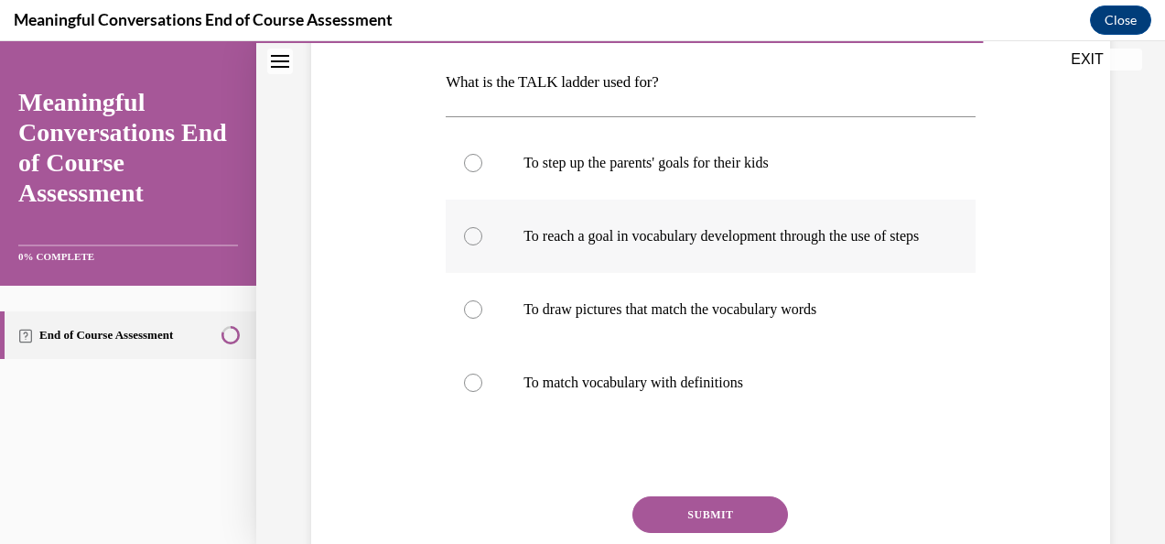
click at [728, 245] on p "To reach a goal in vocabulary development through the use of steps" at bounding box center [727, 236] width 406 height 18
click at [482, 245] on input "To reach a goal in vocabulary development through the use of steps" at bounding box center [473, 236] width 18 height 18
radio input "true"
click at [750, 522] on button "SUBMIT" at bounding box center [710, 514] width 156 height 37
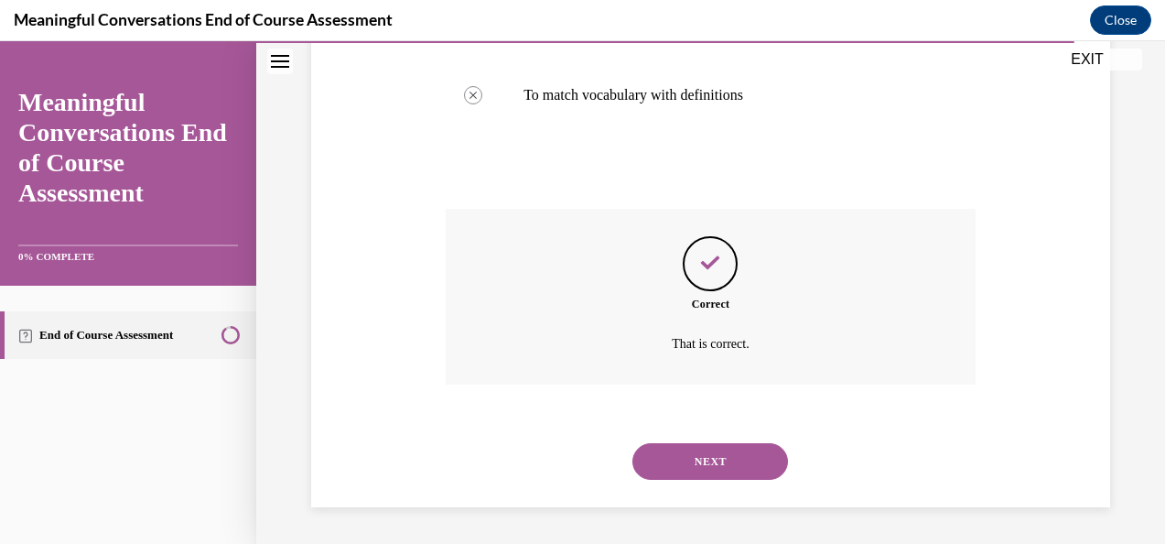
scroll to position [588, 0]
click at [742, 463] on button "NEXT" at bounding box center [710, 461] width 156 height 37
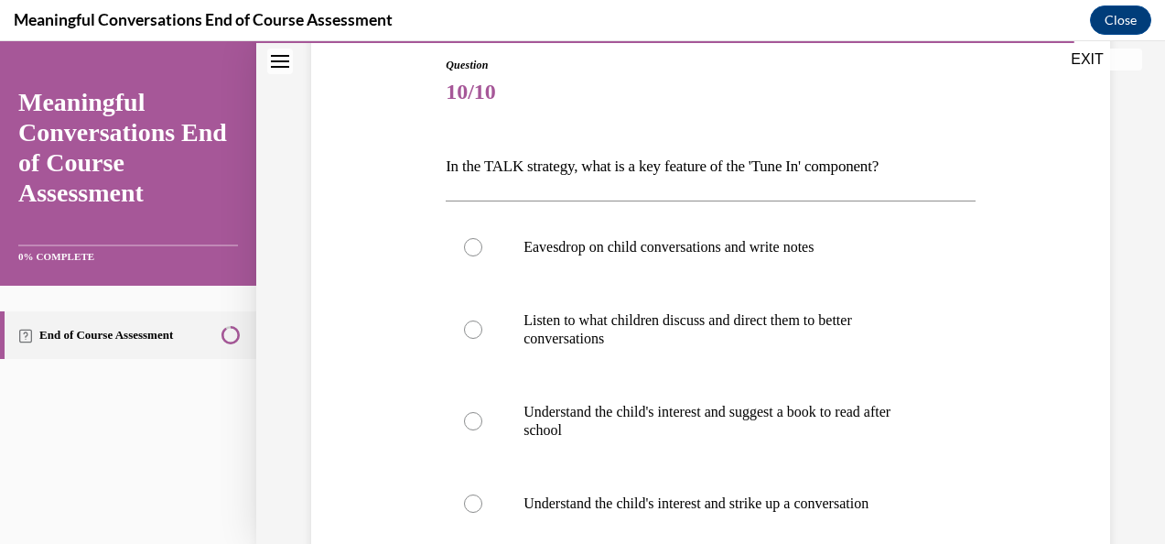
scroll to position [200, 0]
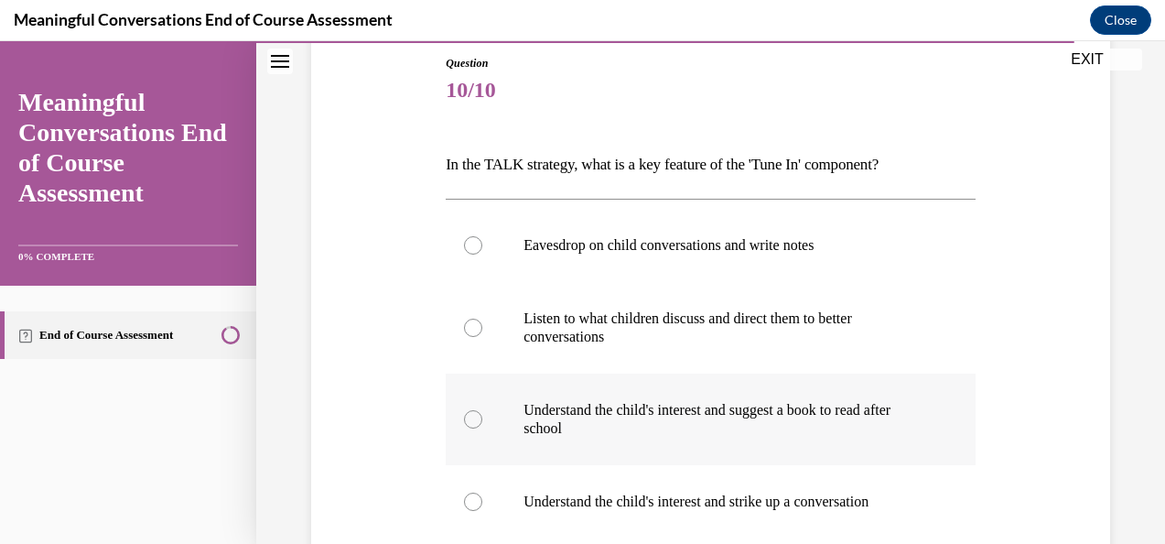
click at [737, 443] on label "Understand the child's interest and suggest a book to read after school" at bounding box center [711, 419] width 530 height 92
click at [482, 428] on input "Understand the child's interest and suggest a book to read after school" at bounding box center [473, 419] width 18 height 18
radio input "true"
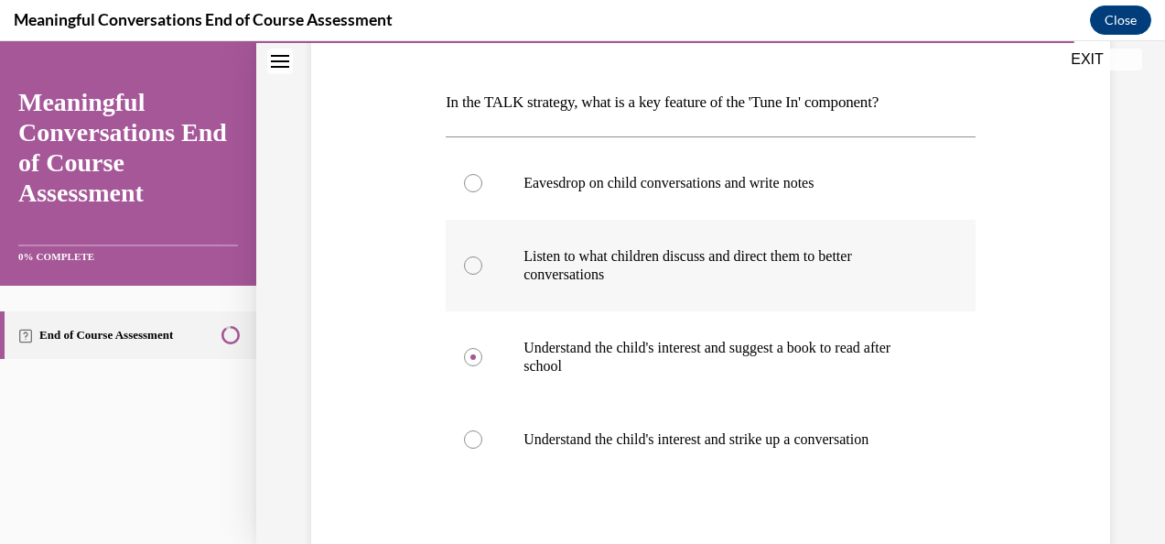
scroll to position [260, 0]
click at [687, 253] on p "Listen to what children discuss and direct them to better conversations" at bounding box center [727, 267] width 406 height 37
click at [482, 258] on input "Listen to what children discuss and direct them to better conversations" at bounding box center [473, 267] width 18 height 18
radio input "true"
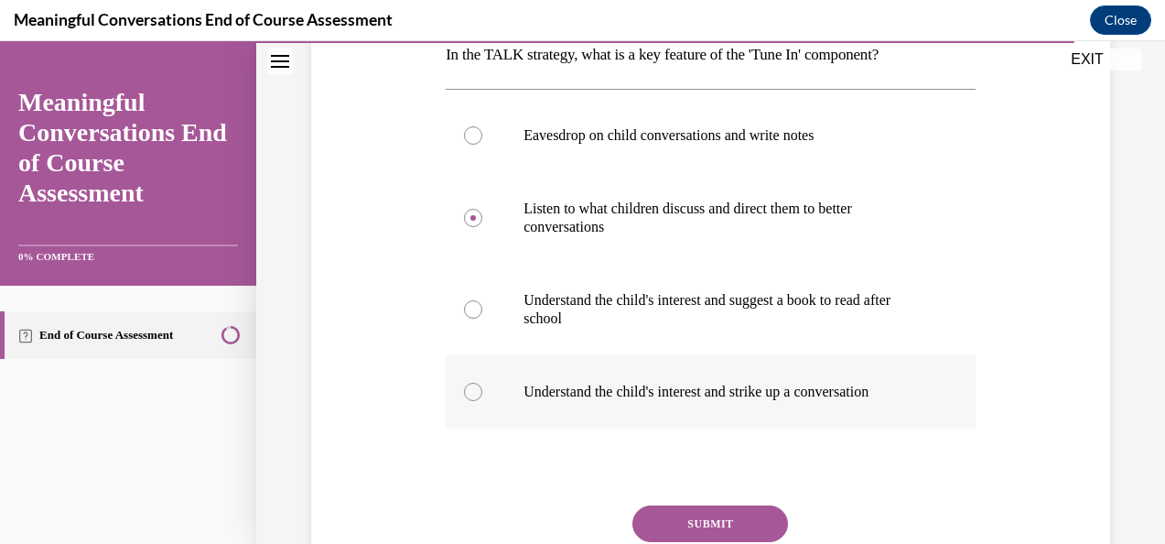
scroll to position [313, 0]
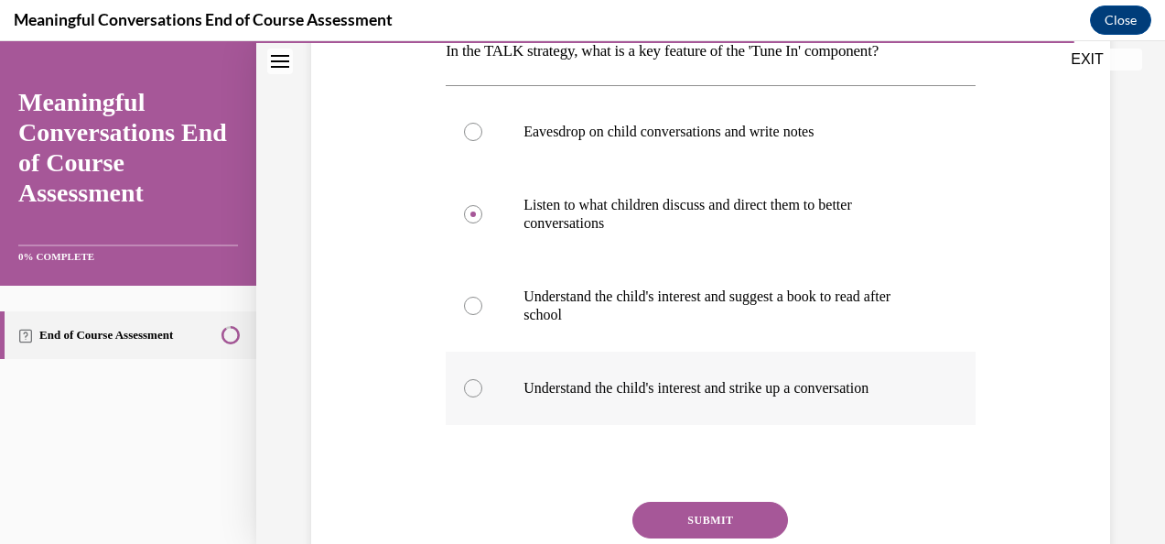
click at [752, 411] on label "Understand the child's interest and strike up a conversation" at bounding box center [711, 387] width 530 height 73
click at [482, 397] on input "Understand the child's interest and strike up a conversation" at bounding box center [473, 388] width 18 height 18
radio input "true"
click at [751, 502] on button "SUBMIT" at bounding box center [710, 520] width 156 height 37
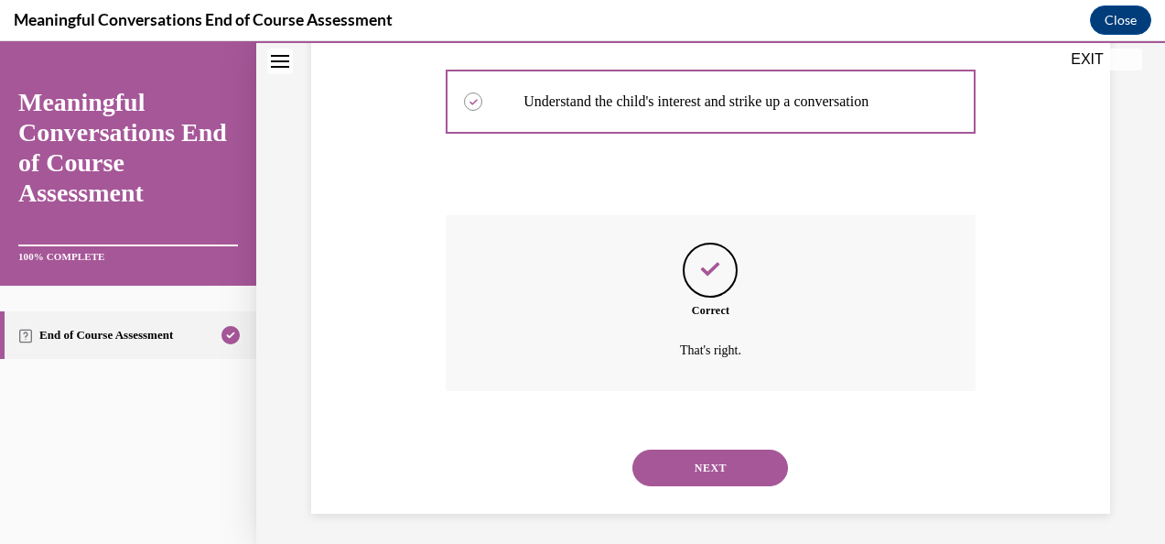
scroll to position [606, 0]
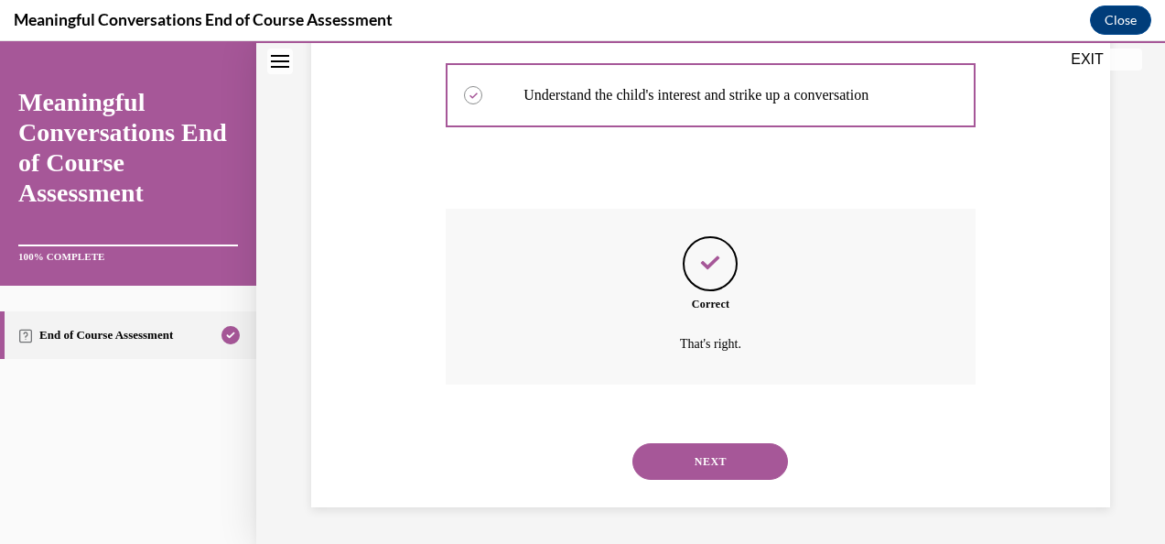
click at [742, 475] on button "NEXT" at bounding box center [710, 461] width 156 height 37
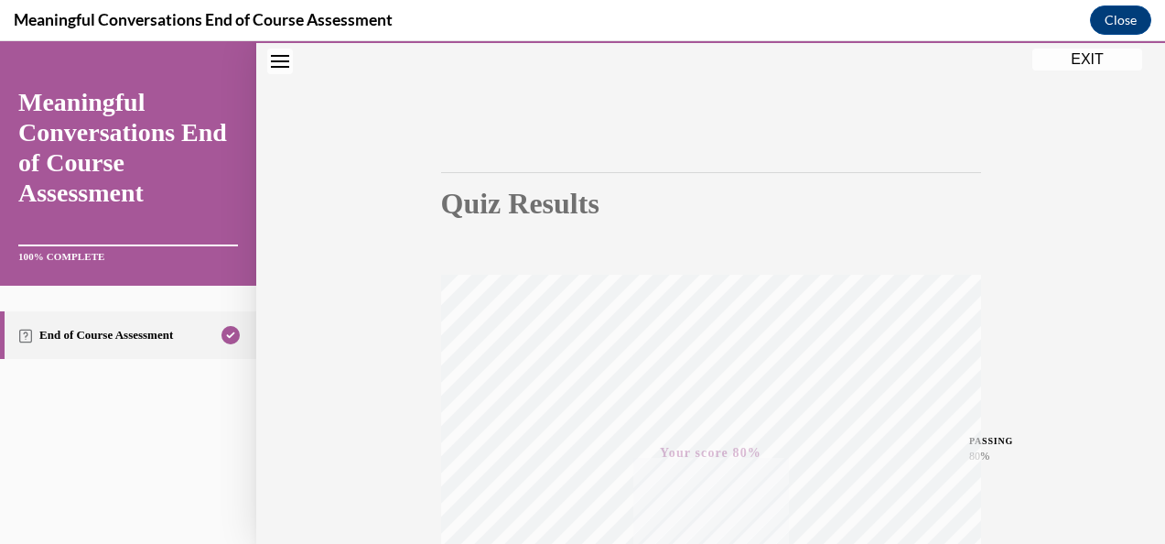
scroll to position [0, 0]
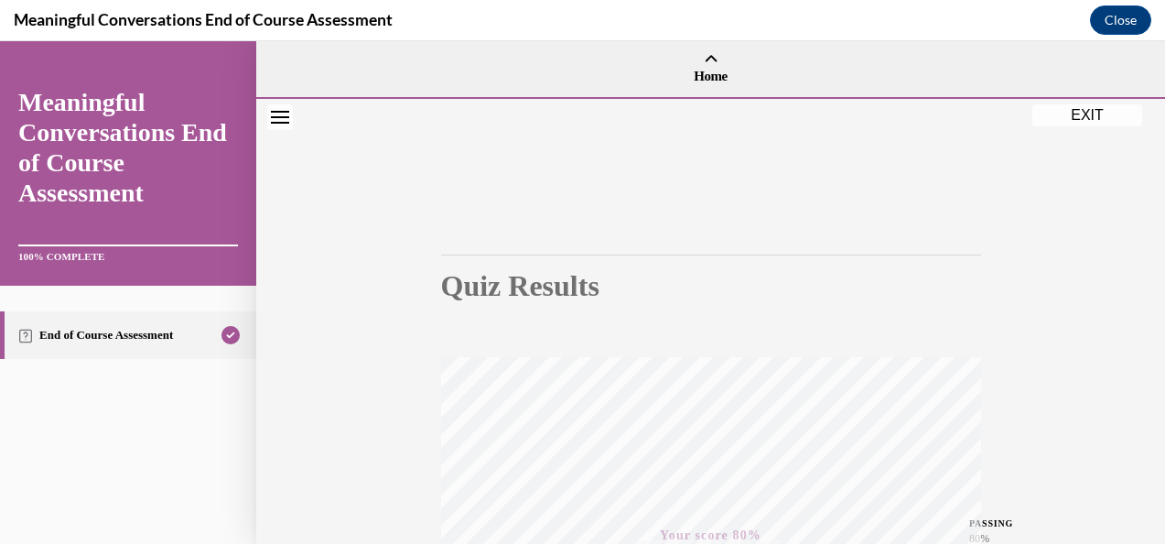
click at [1073, 116] on button "EXIT" at bounding box center [1087, 115] width 110 height 22
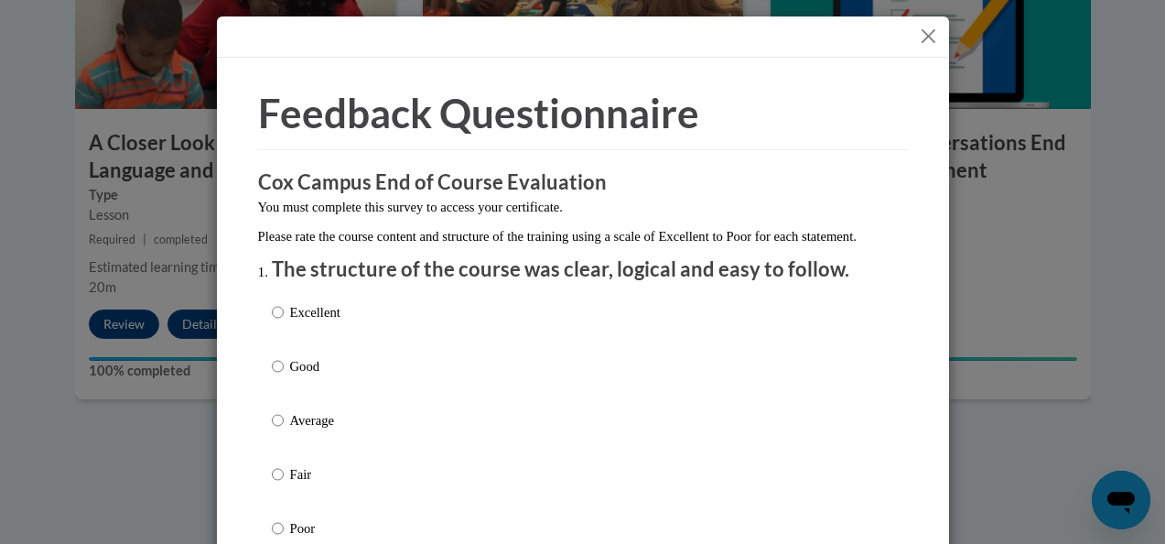
click at [324, 322] on p "Excellent" at bounding box center [315, 312] width 50 height 20
click at [284, 322] on input "Excellent" at bounding box center [278, 312] width 12 height 20
radio input "true"
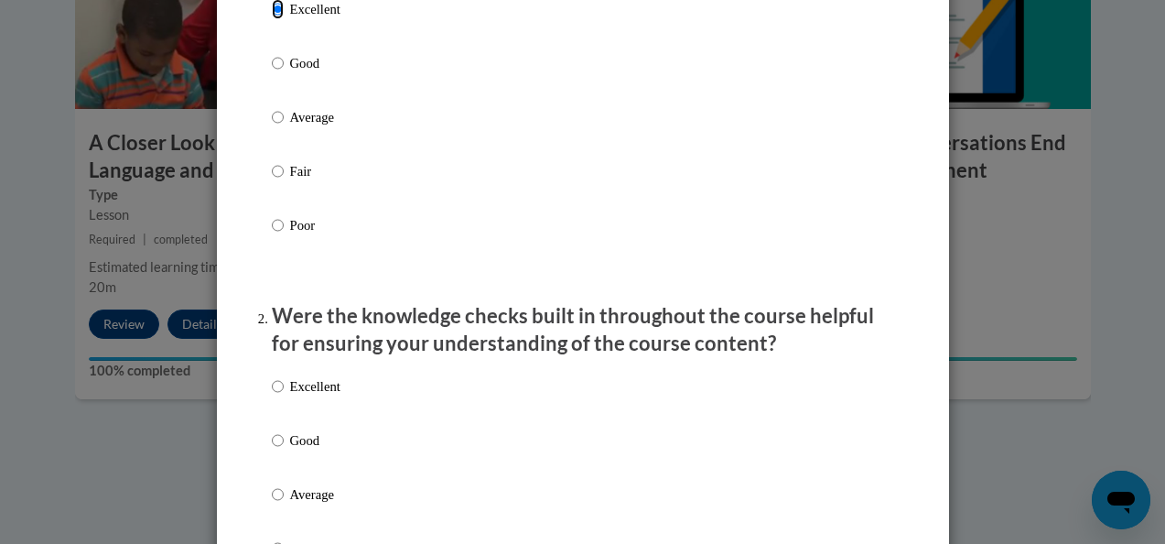
scroll to position [305, 0]
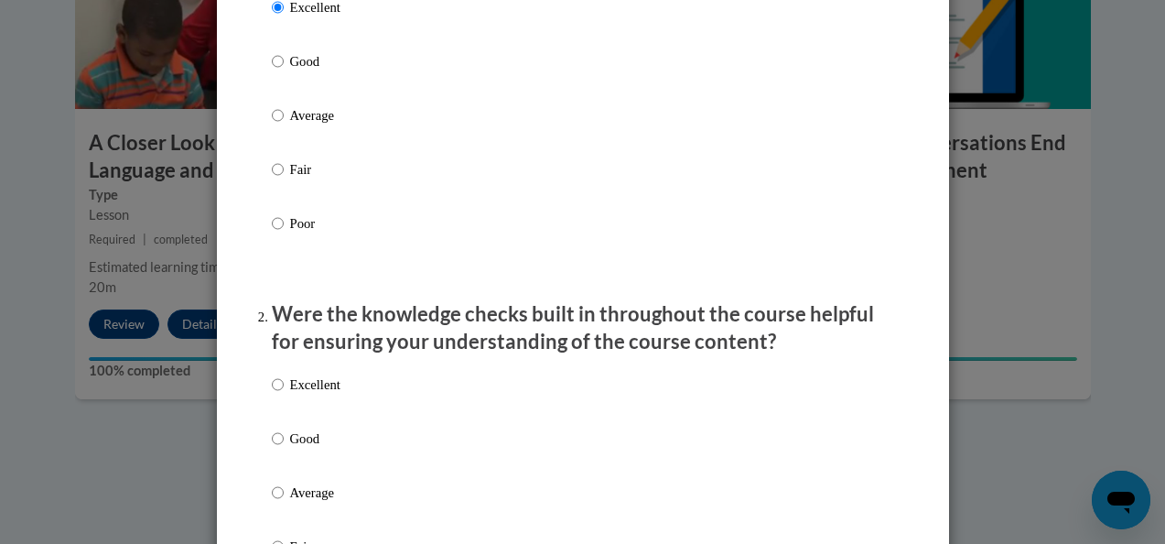
click at [321, 386] on div "Excellent Good Average Fair Poor" at bounding box center [306, 507] width 69 height 284
click at [329, 394] on p "Excellent" at bounding box center [315, 384] width 50 height 20
click at [284, 394] on input "Excellent" at bounding box center [278, 384] width 12 height 20
radio input "true"
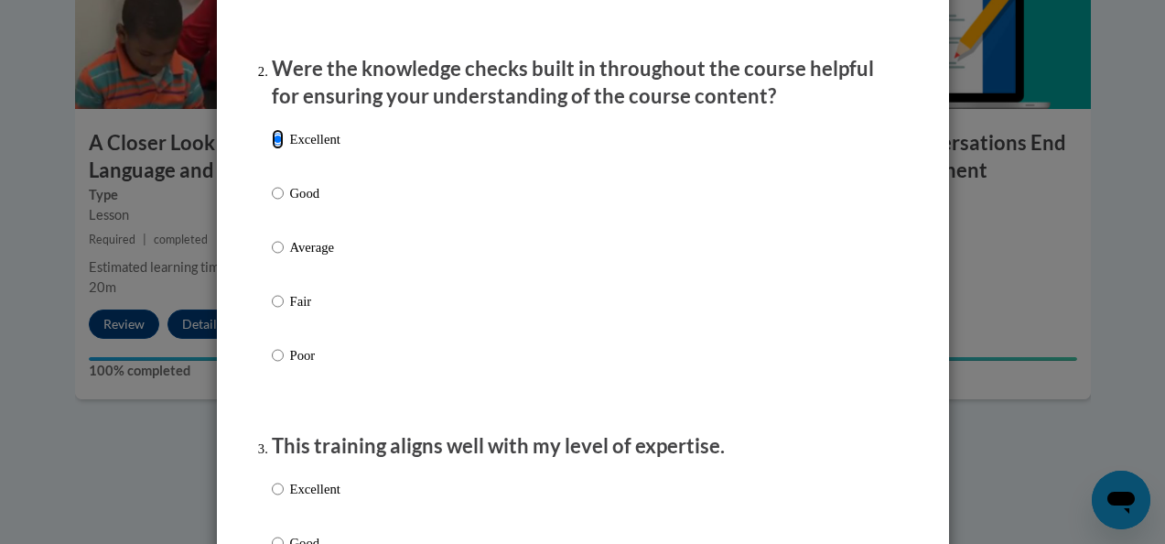
scroll to position [572, 0]
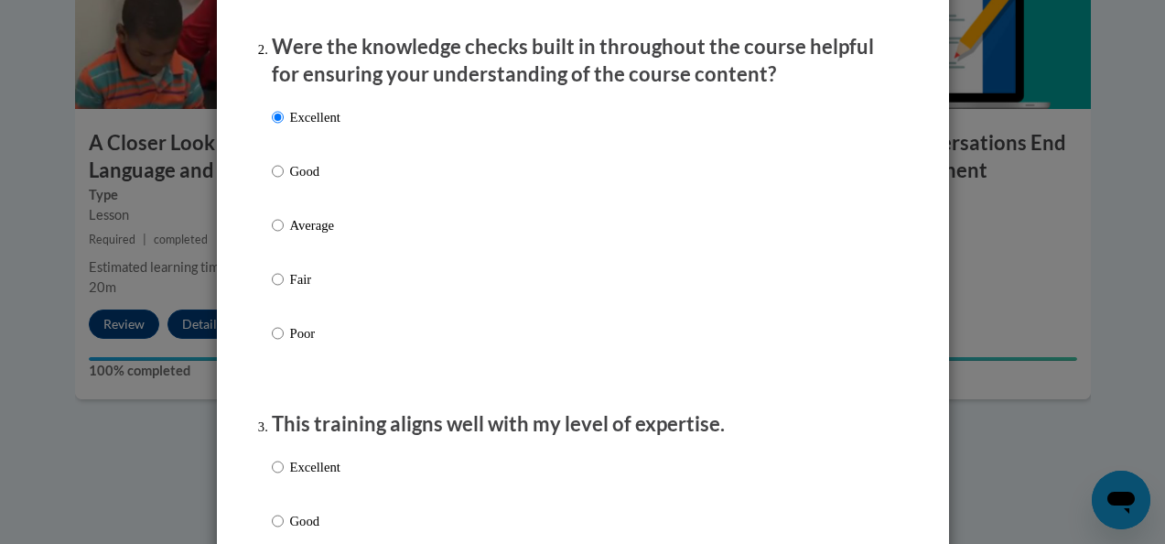
click at [327, 477] on p "Excellent" at bounding box center [315, 467] width 50 height 20
click at [284, 477] on input "Excellent" at bounding box center [278, 467] width 12 height 20
radio input "true"
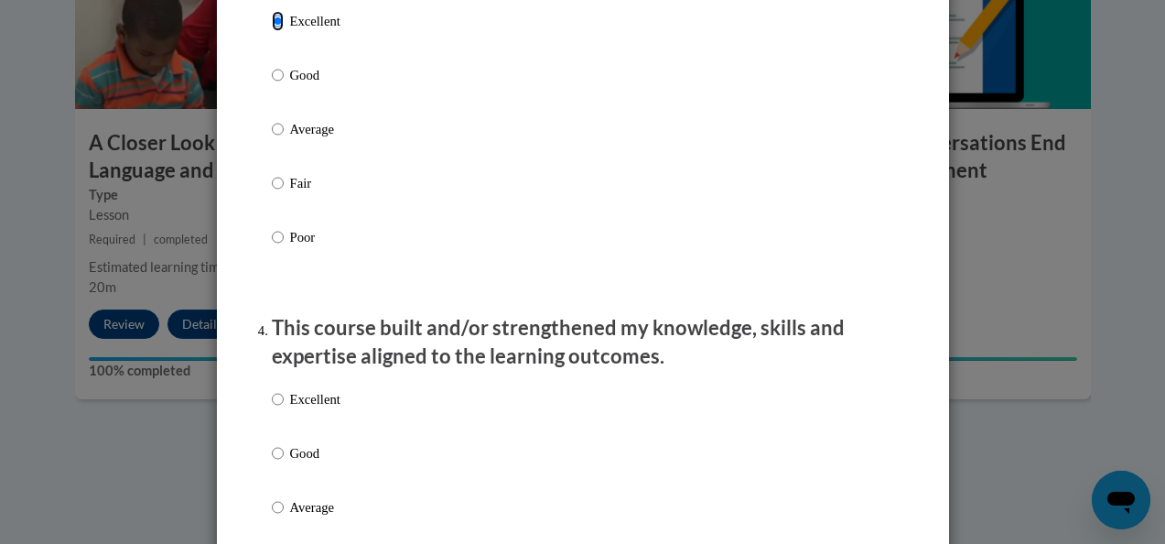
scroll to position [1032, 0]
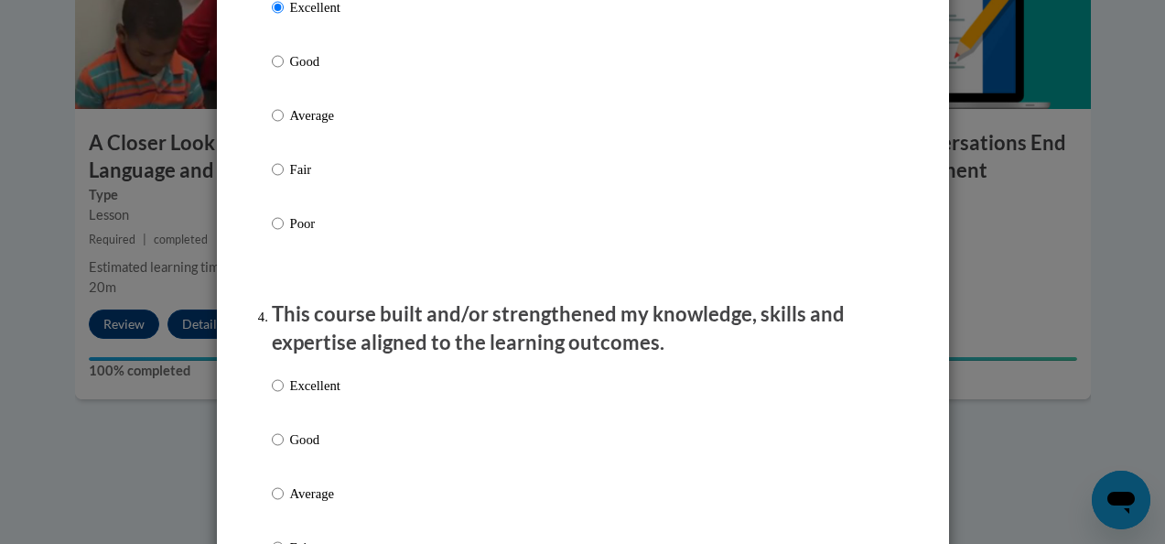
click at [325, 395] on p "Excellent" at bounding box center [315, 385] width 50 height 20
click at [284, 395] on input "Excellent" at bounding box center [278, 385] width 12 height 20
radio input "true"
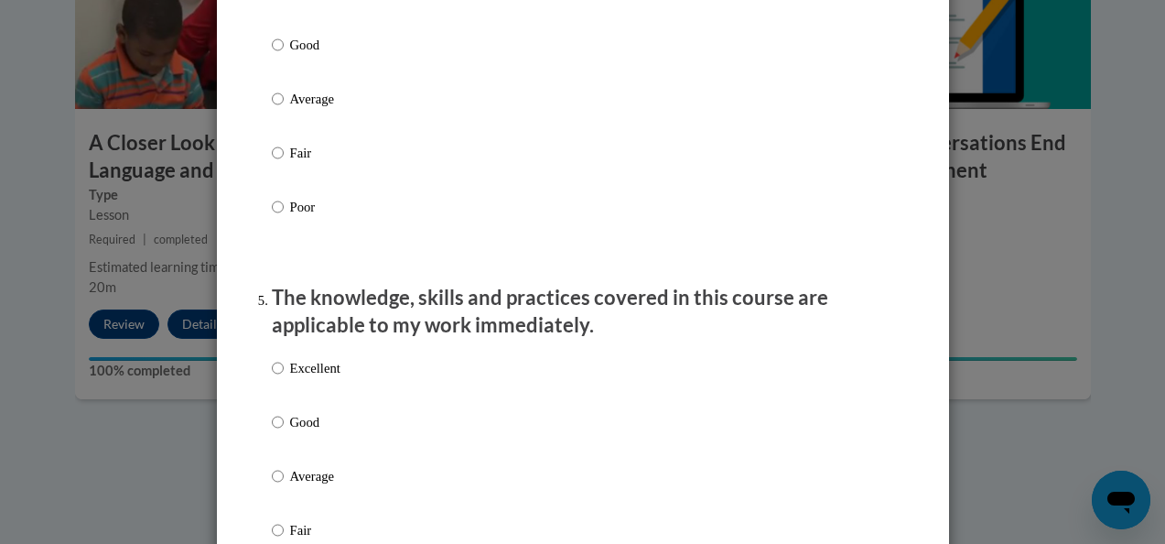
click at [327, 378] on p "Excellent" at bounding box center [315, 368] width 50 height 20
click at [284, 378] on input "Excellent" at bounding box center [278, 368] width 12 height 20
radio input "true"
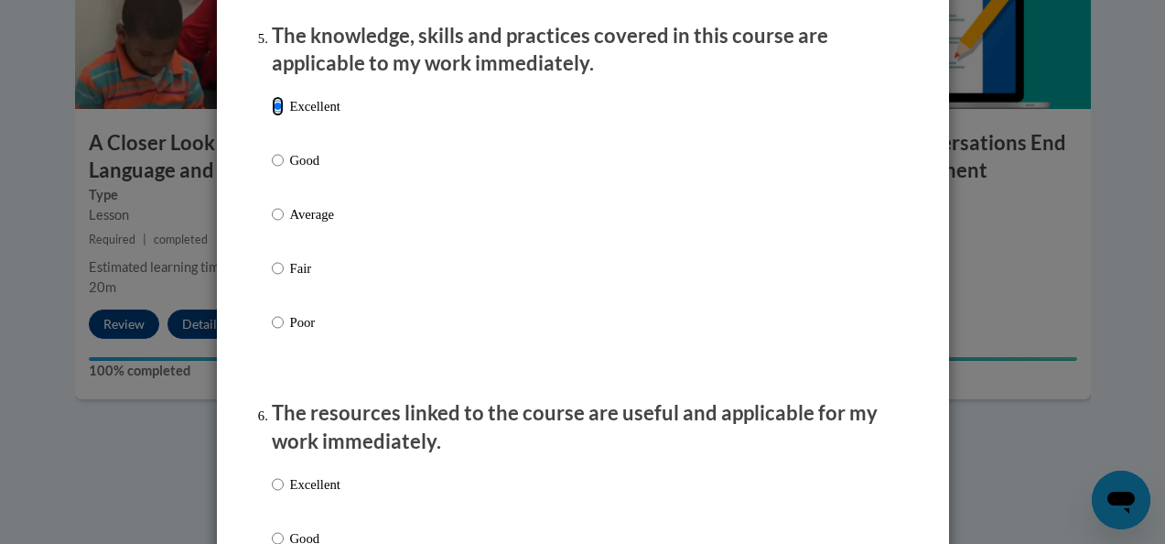
scroll to position [1712, 0]
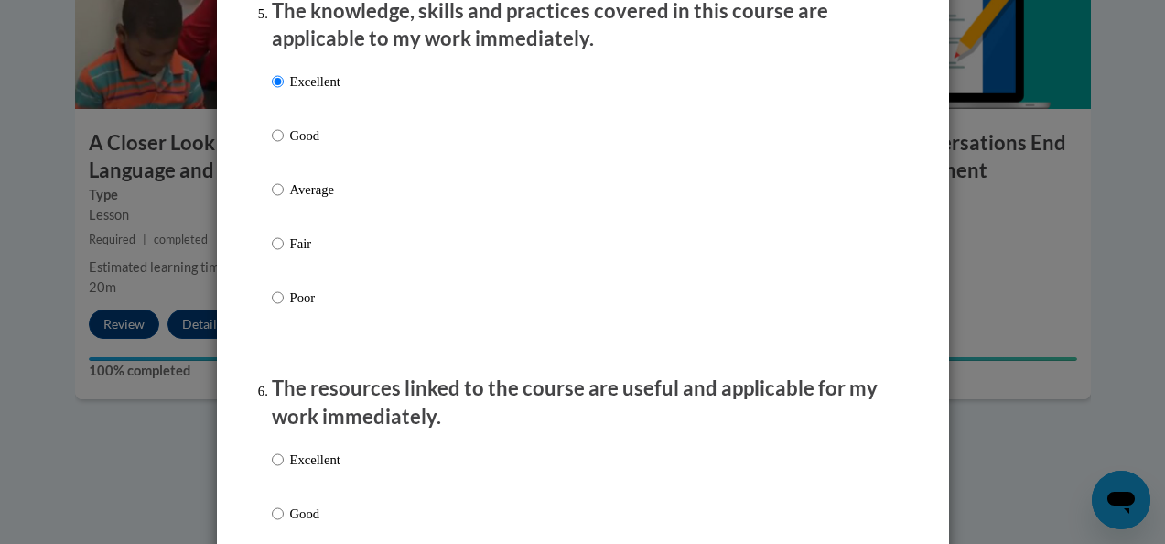
click at [316, 490] on label "Excellent" at bounding box center [306, 473] width 69 height 49
click at [284, 470] on input "Excellent" at bounding box center [278, 459] width 12 height 20
radio input "true"
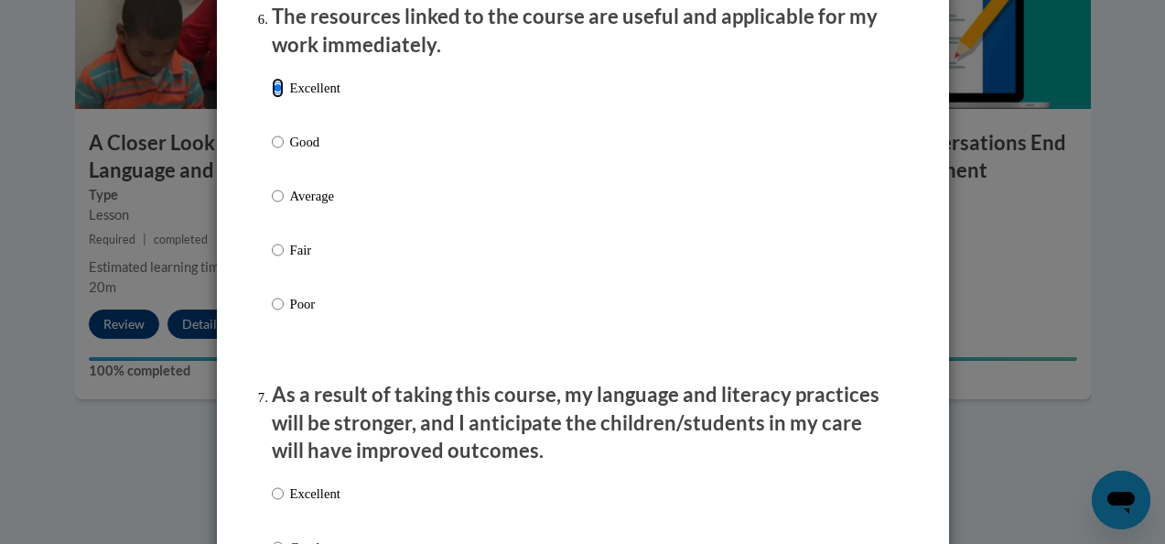
scroll to position [2198, 0]
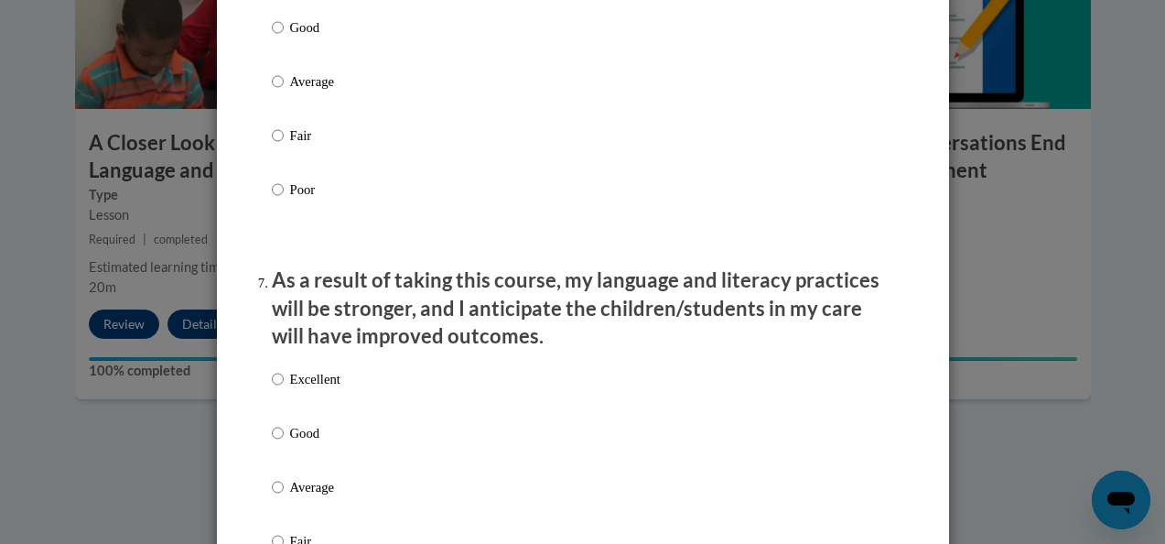
click at [320, 389] on p "Excellent" at bounding box center [315, 379] width 50 height 20
click at [284, 389] on input "Excellent" at bounding box center [278, 379] width 12 height 20
radio input "true"
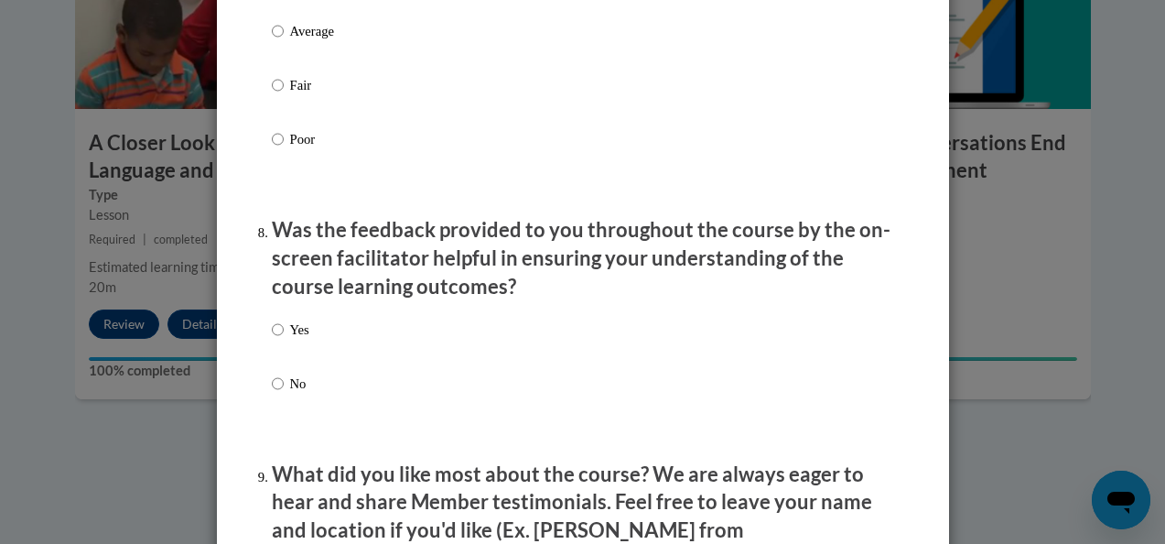
scroll to position [2657, 0]
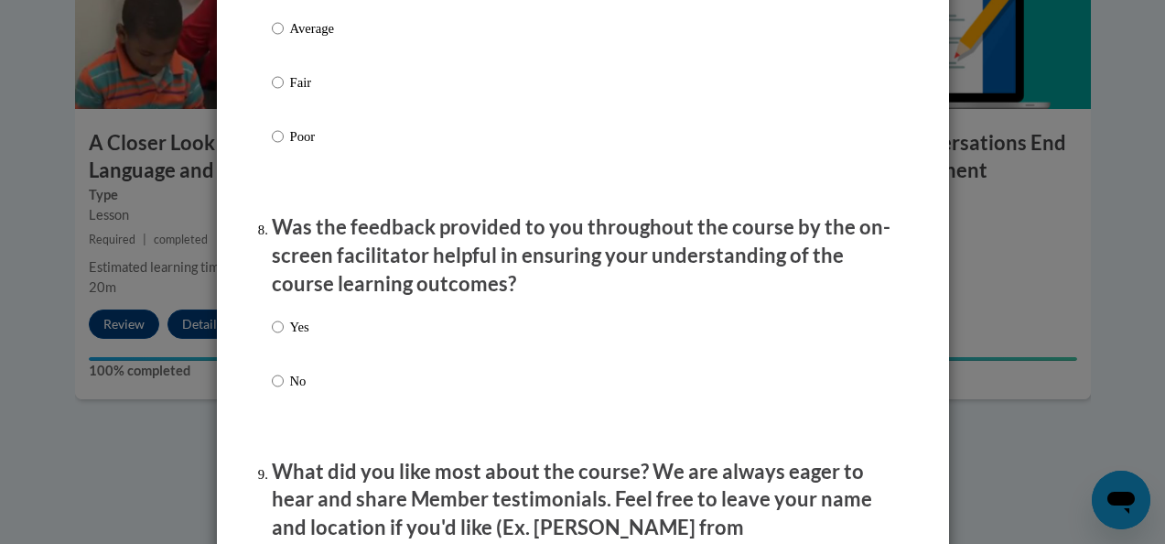
click at [302, 337] on p "Yes" at bounding box center [299, 327] width 19 height 20
click at [284, 337] on input "Yes" at bounding box center [278, 327] width 12 height 20
radio input "true"
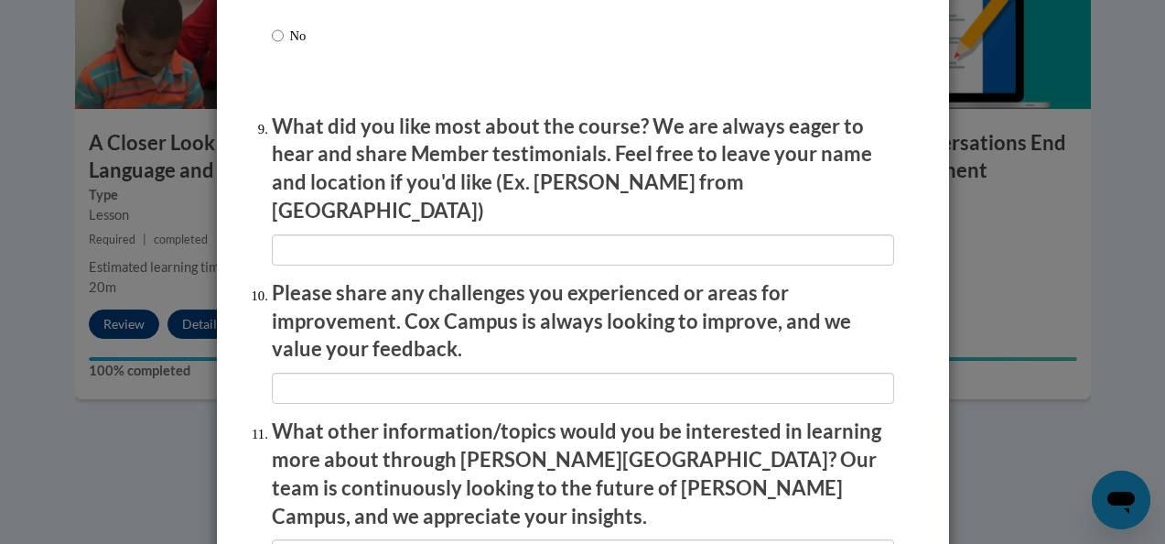
scroll to position [3264, 0]
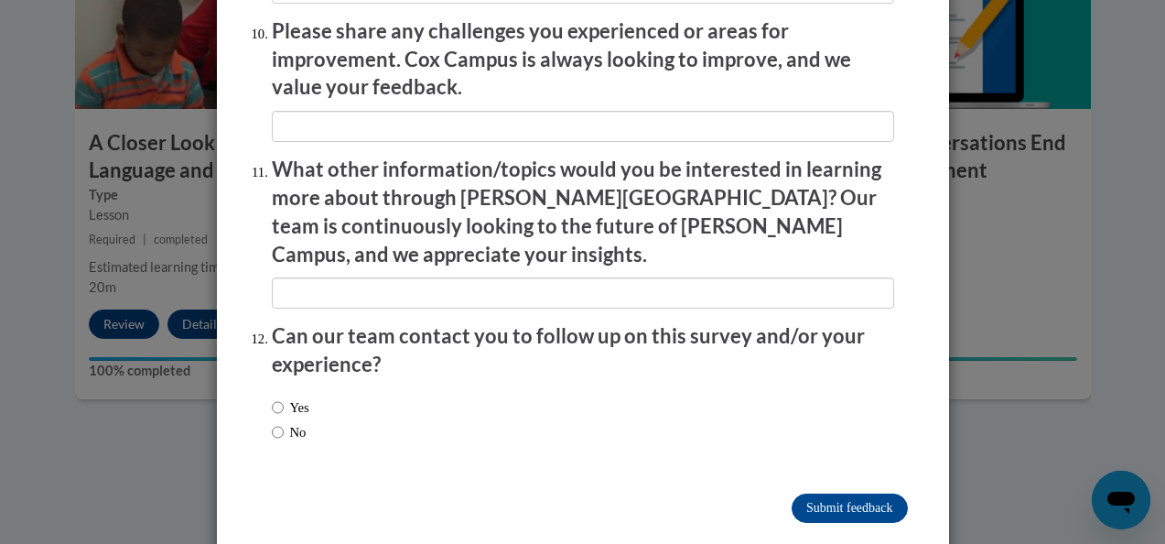
click at [301, 422] on label "No" at bounding box center [289, 432] width 35 height 20
click at [284, 422] on input "No" at bounding box center [278, 432] width 12 height 20
radio input "true"
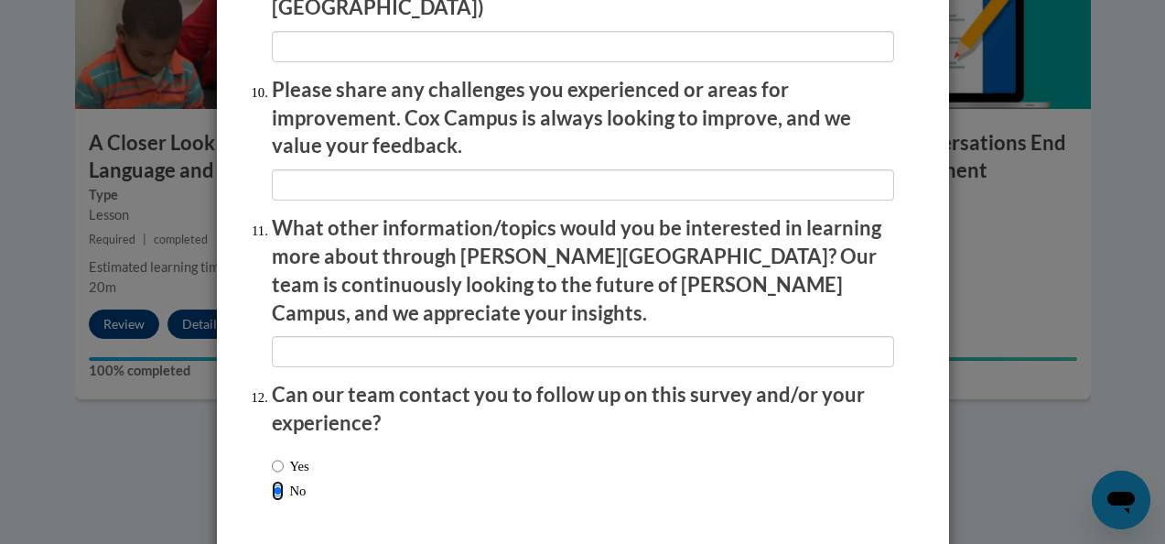
scroll to position [3199, 0]
